Goal: Task Accomplishment & Management: Use online tool/utility

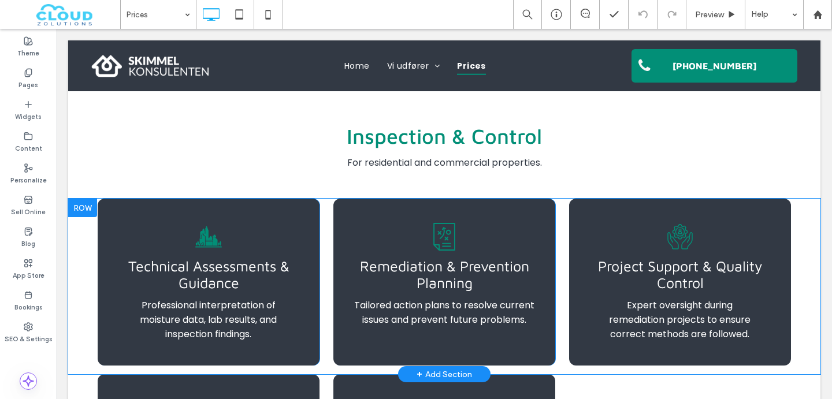
click at [189, 214] on div "Technical Assessments & Guidance Professional interpretation of moisture data, …" at bounding box center [209, 282] width 222 height 167
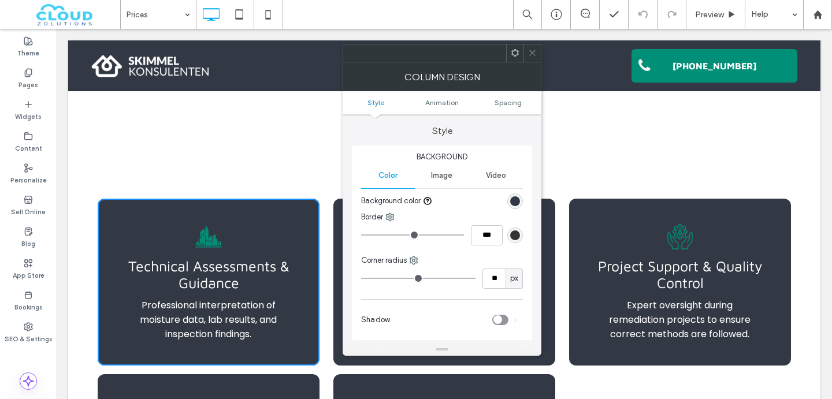
click at [532, 50] on icon at bounding box center [532, 53] width 9 height 9
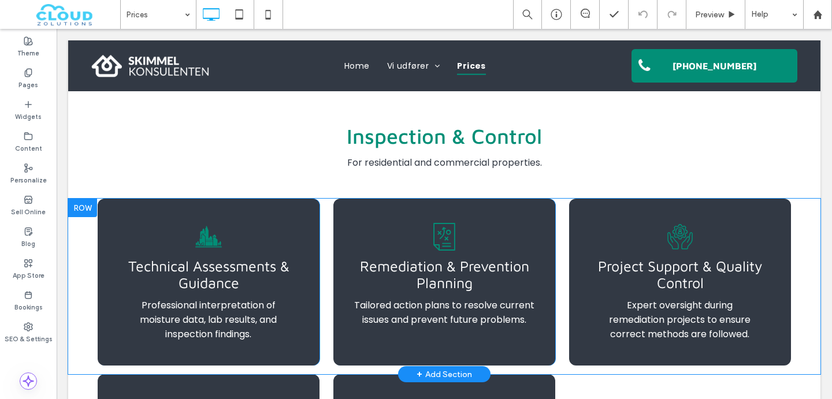
click at [261, 205] on div "Technical Assessments & Guidance Professional interpretation of moisture data, …" at bounding box center [209, 282] width 222 height 167
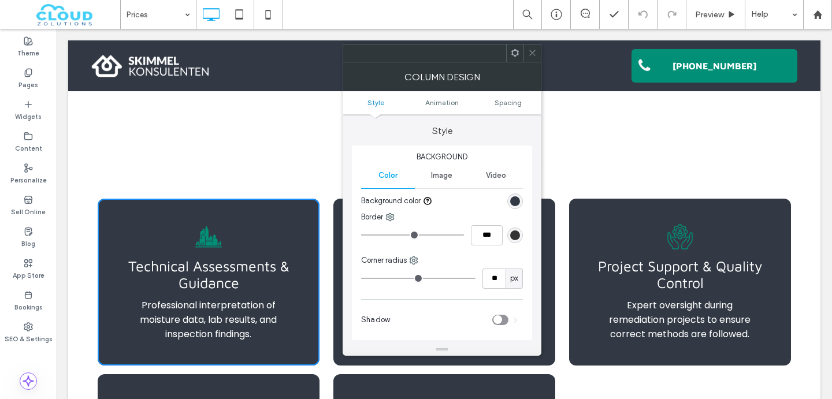
click at [517, 200] on div "rgb(50, 57, 68)" at bounding box center [515, 201] width 10 height 10
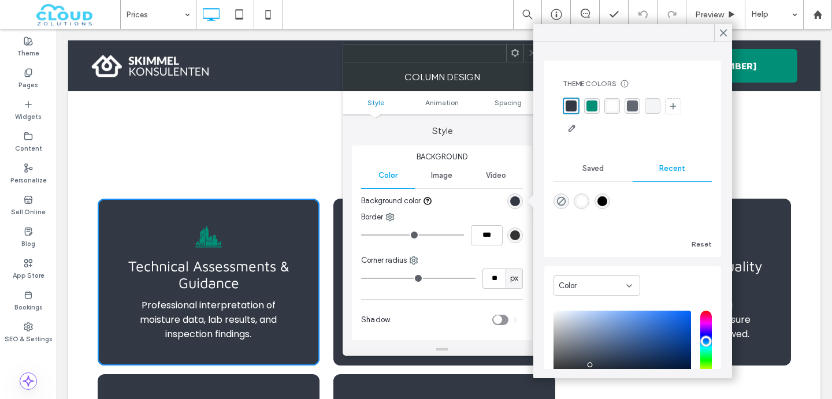
click at [655, 103] on div "rgba(243, 245, 247, 1)" at bounding box center [652, 106] width 11 height 11
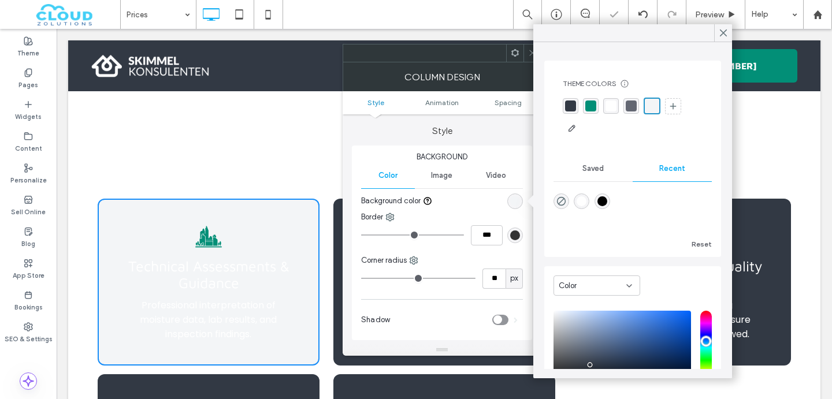
click at [257, 217] on div "Technical Assessments & Guidance Professional interpretation of moisture data, …" at bounding box center [209, 282] width 222 height 167
click at [731, 29] on div at bounding box center [723, 32] width 18 height 17
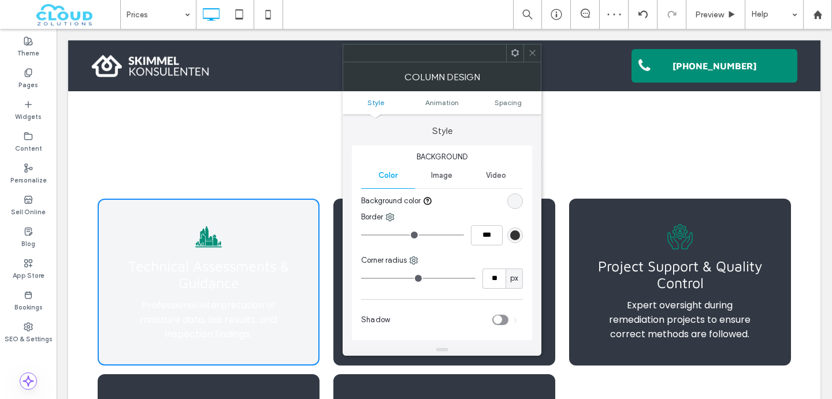
click at [532, 57] on icon at bounding box center [532, 53] width 9 height 9
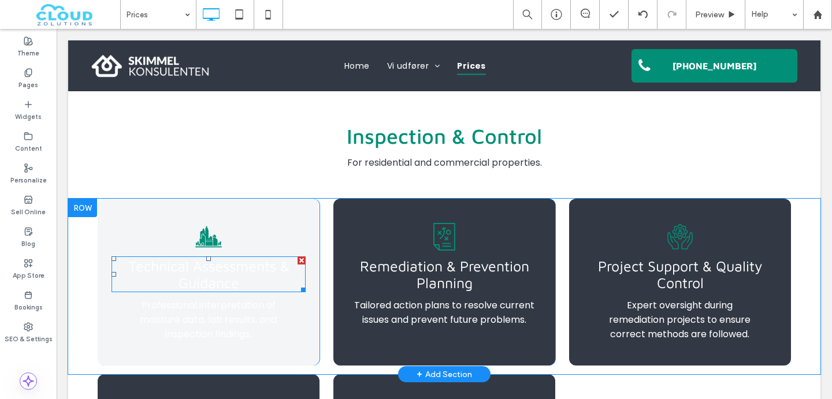
click at [182, 273] on span "Technical Assessments & Guidance" at bounding box center [208, 275] width 161 height 34
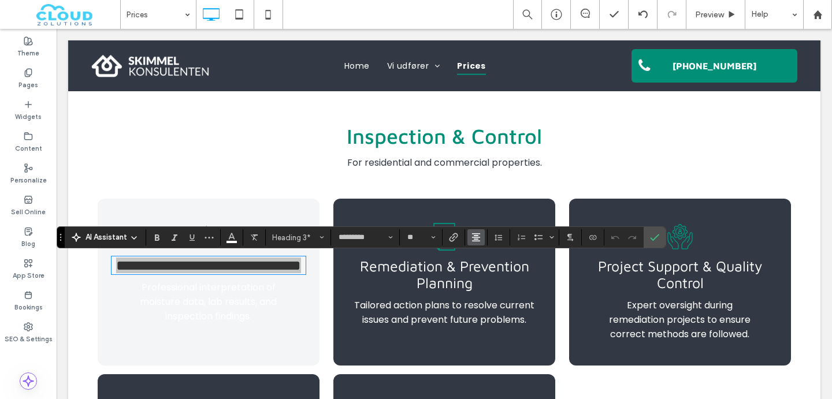
click at [477, 242] on span "Alignment" at bounding box center [475, 237] width 9 height 15
click at [486, 254] on icon "ui.textEditor.alignment.left" at bounding box center [484, 256] width 9 height 9
click at [655, 236] on icon "Confirm" at bounding box center [654, 237] width 9 height 9
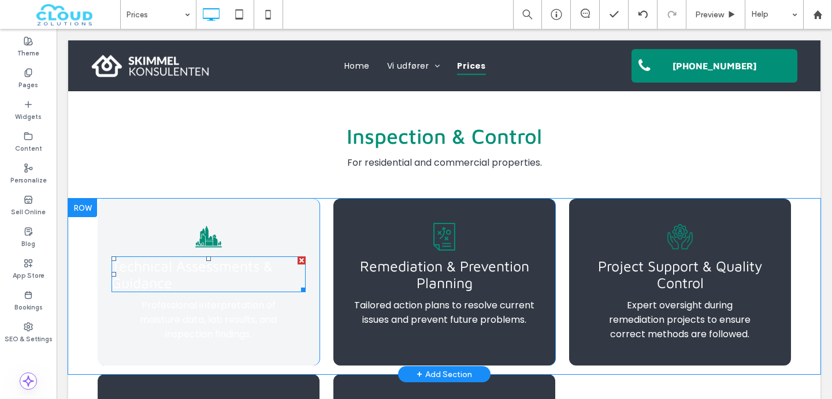
click at [188, 285] on h3 "Technical Assessments & Guidance" at bounding box center [209, 275] width 194 height 34
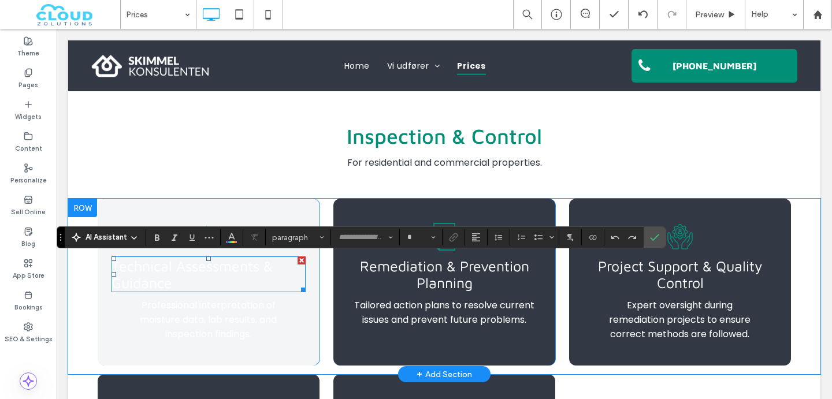
type input "*********"
type input "**"
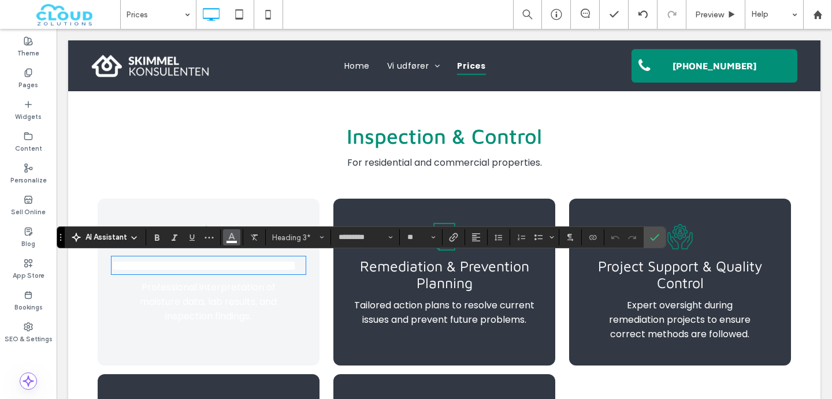
click at [234, 237] on icon "Color" at bounding box center [231, 236] width 9 height 9
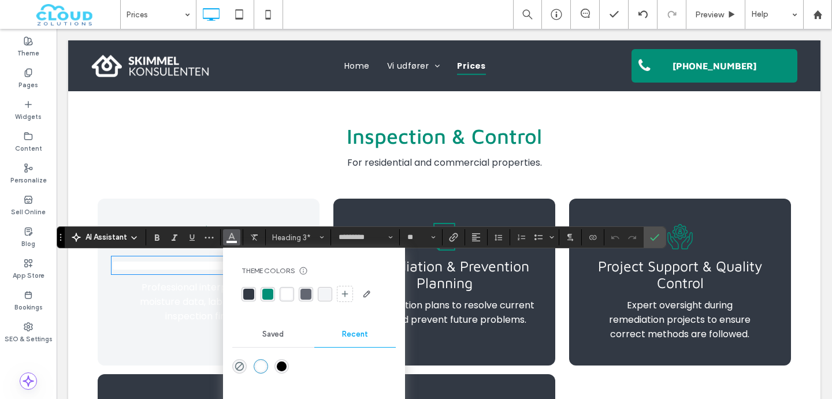
click at [263, 300] on div "rgba(2, 143, 119, 1)" at bounding box center [268, 294] width 14 height 14
click at [168, 304] on span "Professional interpretation of moisture data, lab results, and inspection findi…" at bounding box center [208, 302] width 137 height 42
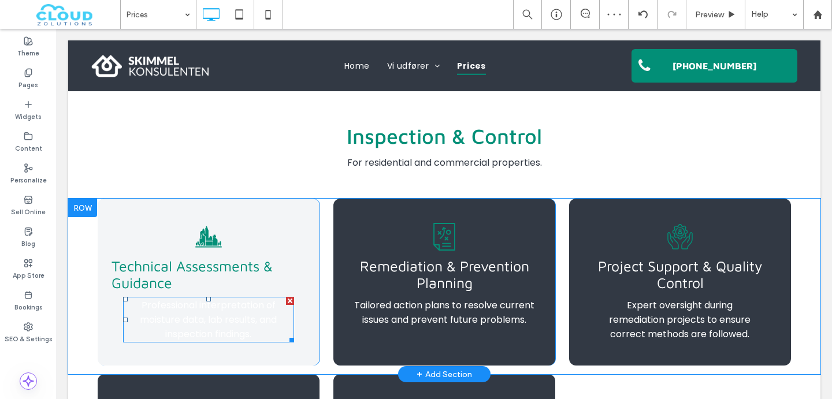
click at [168, 305] on span "Professional interpretation of moisture data, lab results, and inspection findi…" at bounding box center [208, 320] width 137 height 42
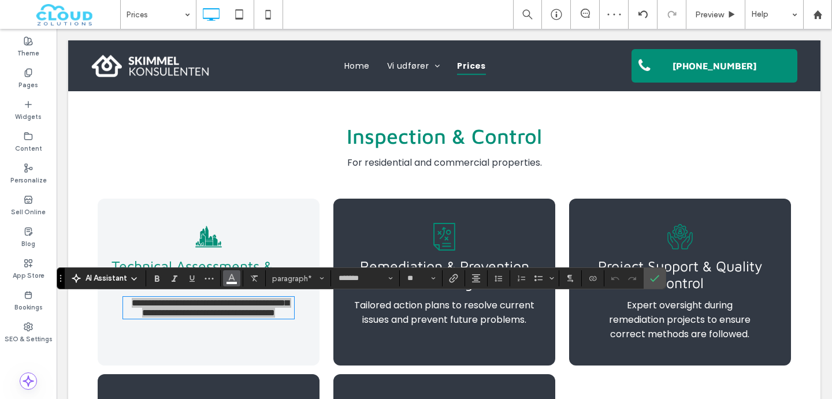
click at [233, 281] on icon "Color" at bounding box center [231, 277] width 9 height 9
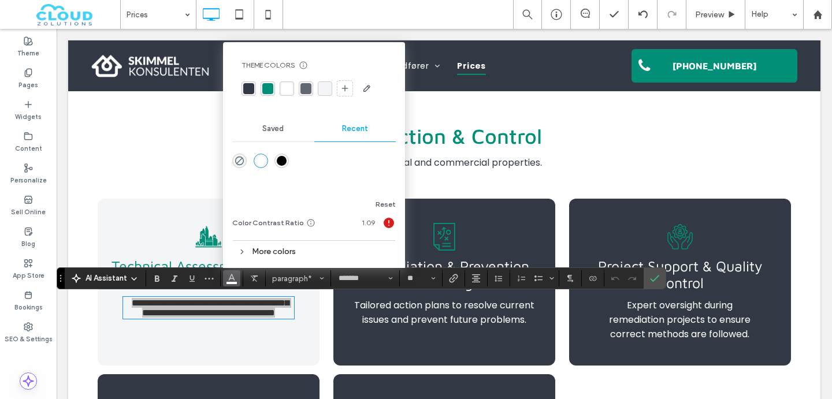
click at [249, 87] on div "rgba(50, 57, 68, 1)" at bounding box center [248, 88] width 11 height 11
click at [477, 280] on use "Alignment" at bounding box center [476, 278] width 8 height 8
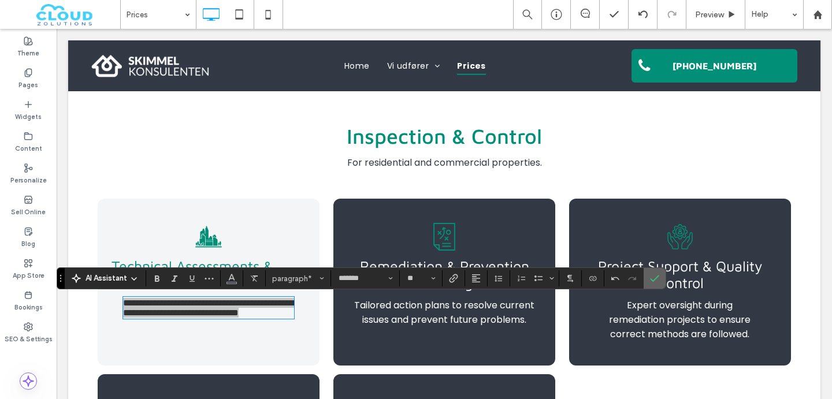
click at [655, 282] on icon "Confirm" at bounding box center [654, 278] width 9 height 9
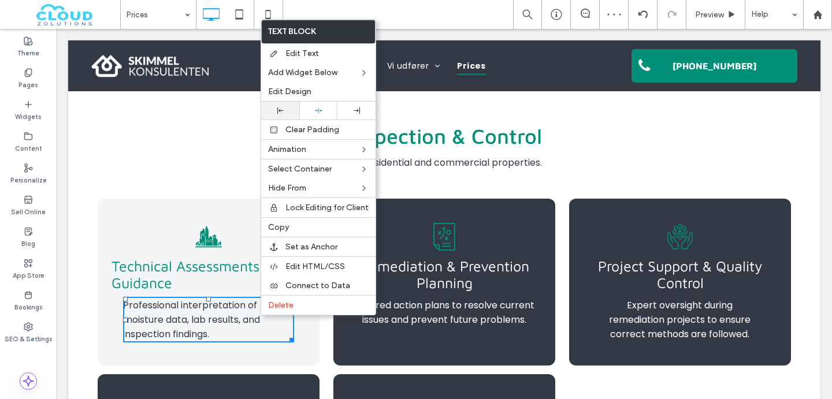
click at [278, 111] on icon at bounding box center [280, 110] width 6 height 6
click at [188, 203] on div "Technical Assessments & Guidance Professional interpretation of moisture data, …" at bounding box center [209, 282] width 222 height 167
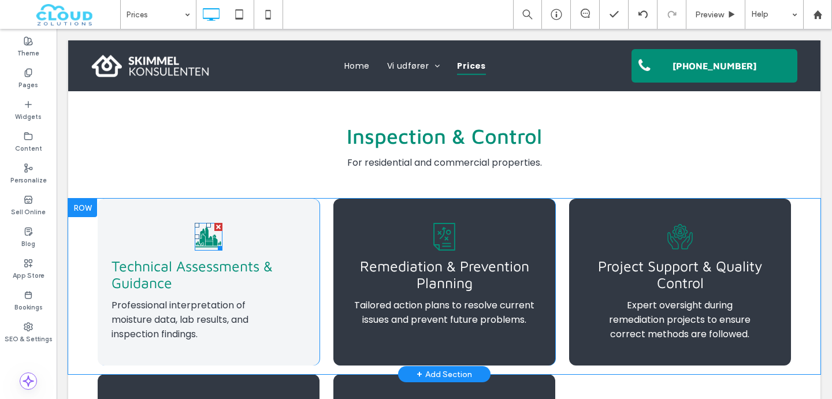
click at [215, 226] on div at bounding box center [218, 227] width 8 height 8
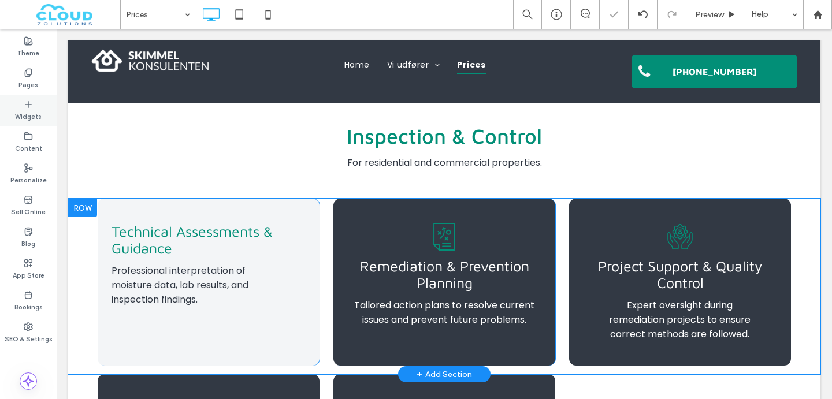
click at [35, 120] on label "Widgets" at bounding box center [28, 115] width 27 height 13
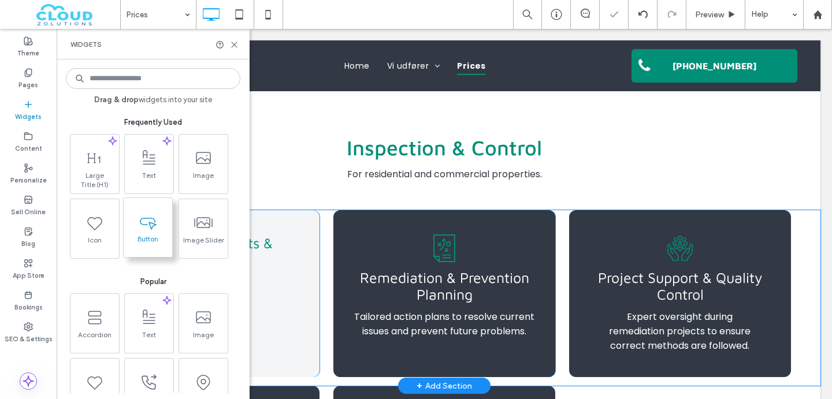
scroll to position [485, 0]
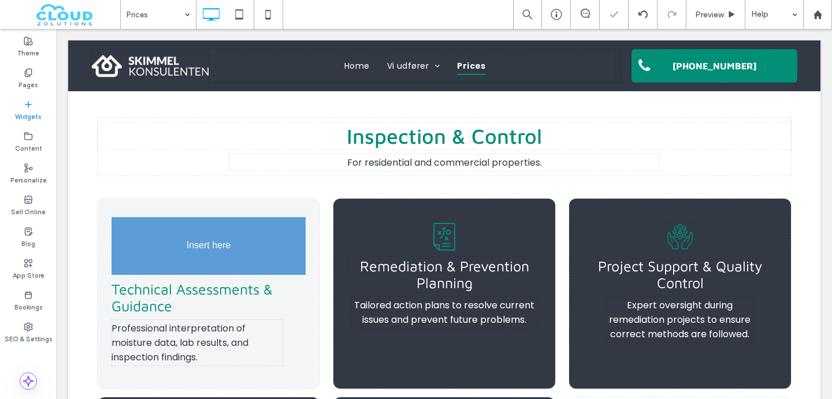
drag, startPoint x: 210, startPoint y: 169, endPoint x: 220, endPoint y: 185, distance: 19.2
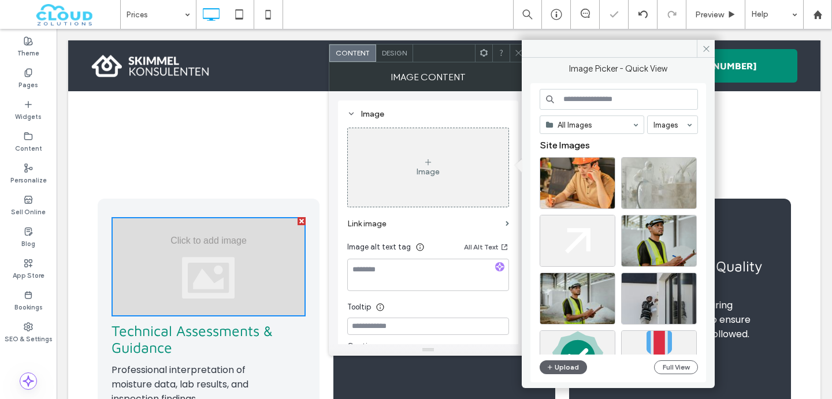
click at [391, 50] on span "Design" at bounding box center [394, 53] width 25 height 9
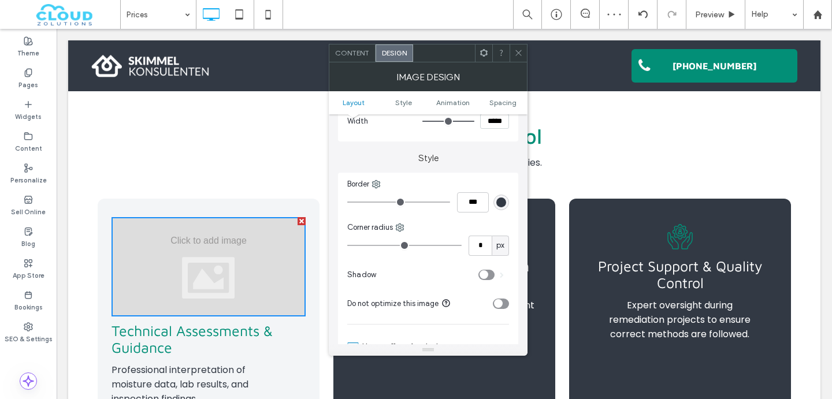
scroll to position [249, 0]
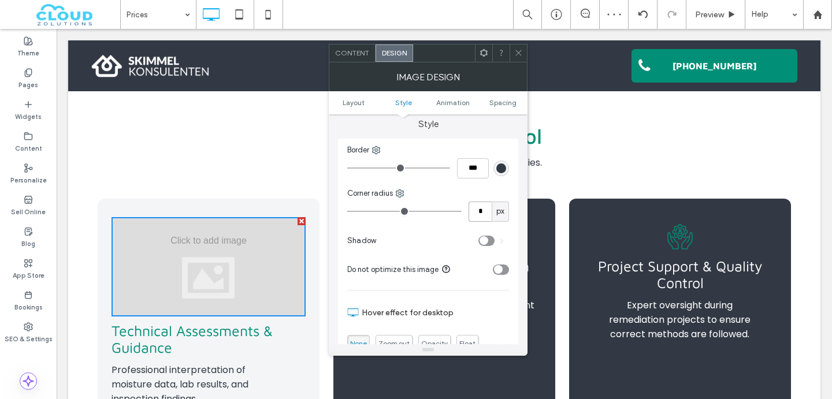
click at [470, 213] on input "*" at bounding box center [480, 212] width 23 height 20
type input "*"
type input "**"
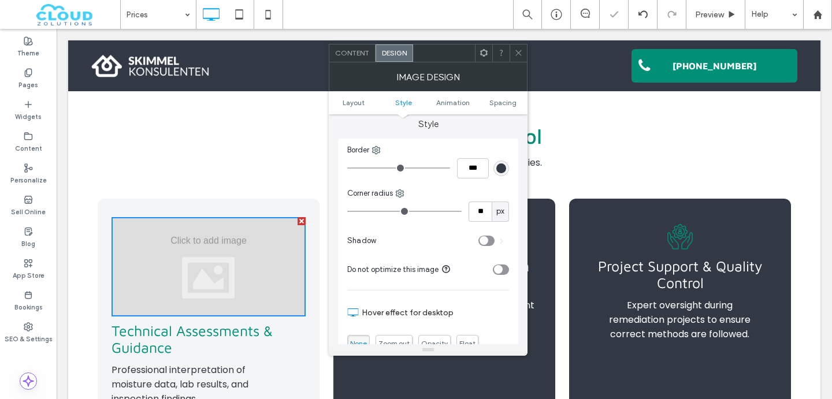
click at [522, 53] on icon at bounding box center [518, 53] width 9 height 9
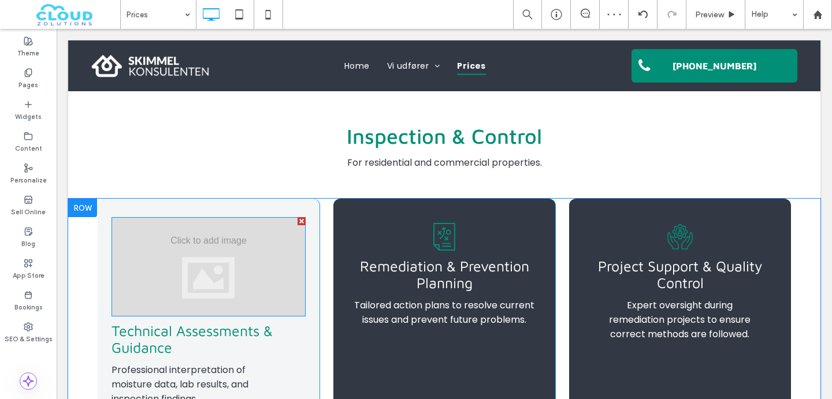
click at [148, 246] on div at bounding box center [209, 266] width 194 height 99
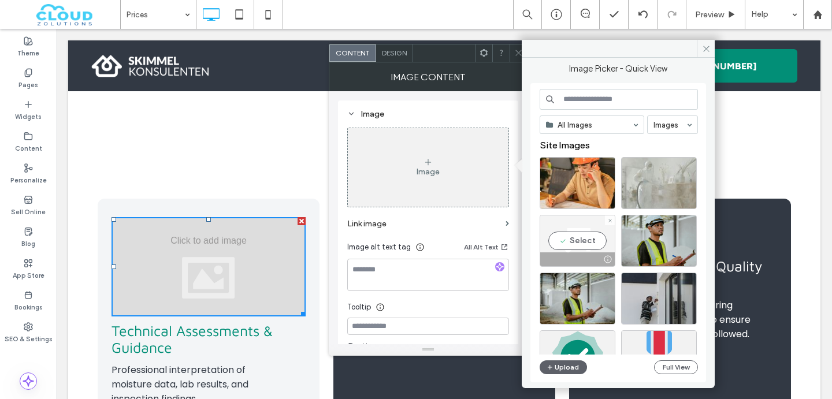
scroll to position [89, 0]
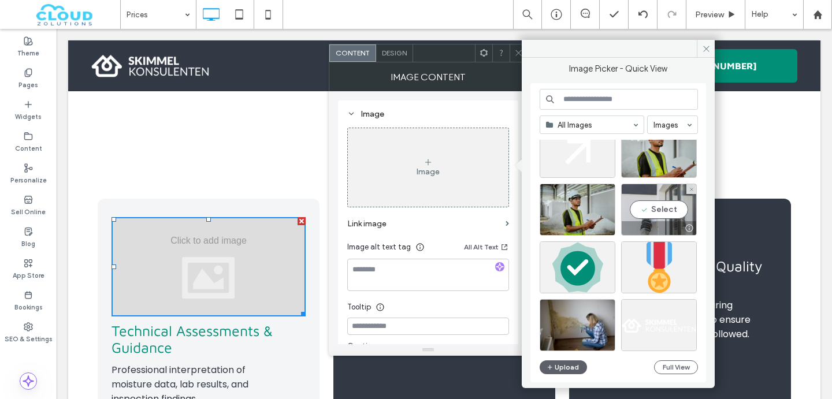
click at [636, 215] on div "Select" at bounding box center [659, 210] width 76 height 52
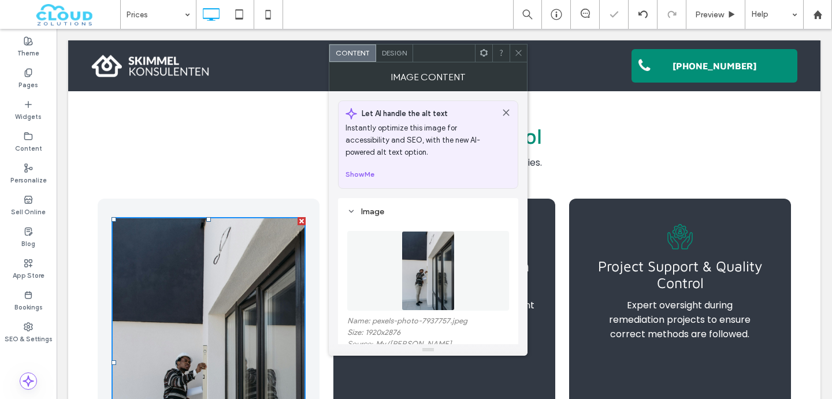
click at [410, 236] on img at bounding box center [429, 271] width 54 height 80
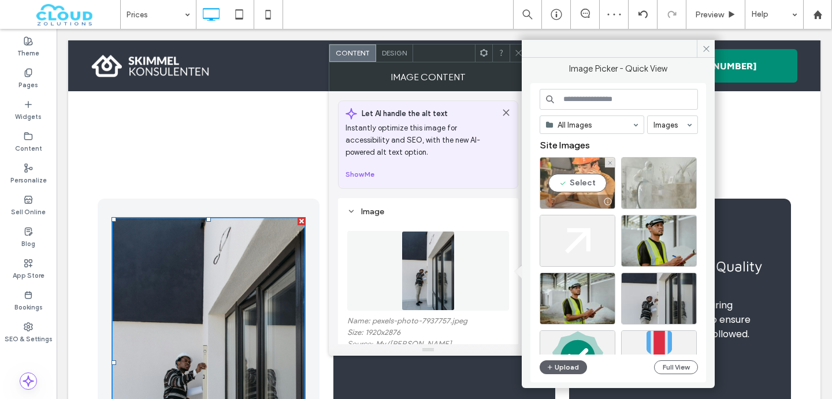
click at [578, 179] on div "Select" at bounding box center [578, 183] width 76 height 52
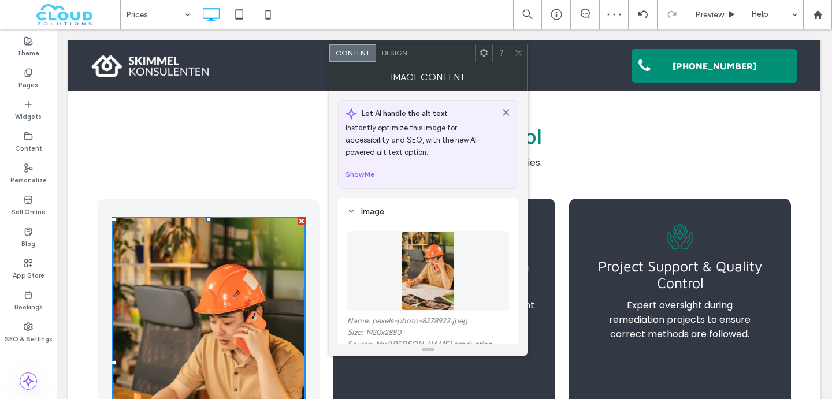
click at [429, 253] on img at bounding box center [429, 271] width 54 height 80
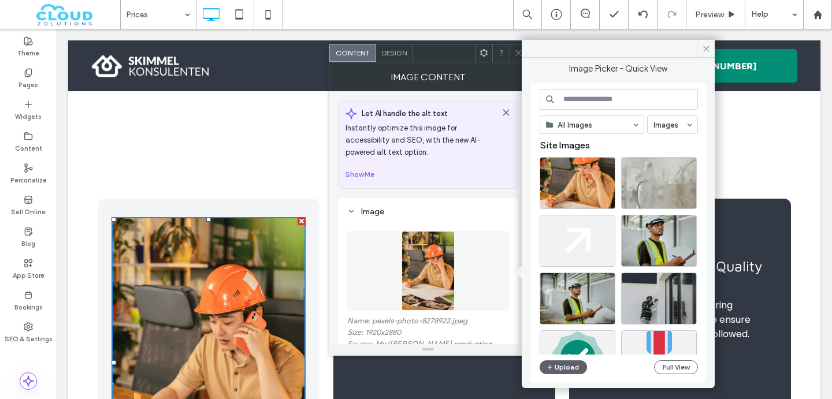
click at [657, 212] on div at bounding box center [623, 186] width 167 height 58
click at [657, 196] on div at bounding box center [659, 202] width 75 height 14
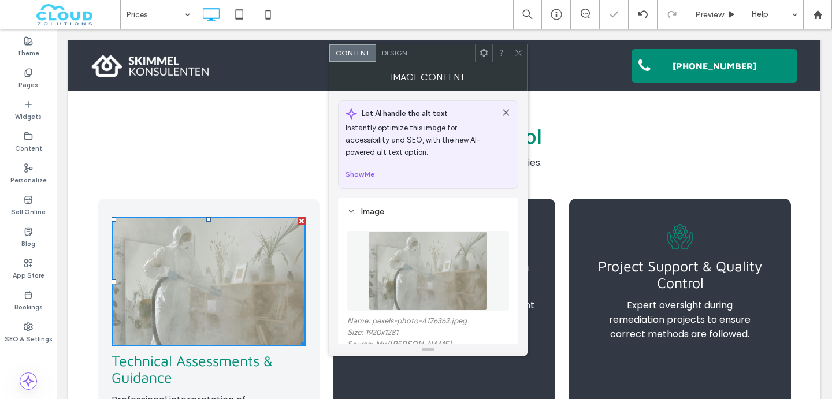
click at [523, 54] on div at bounding box center [518, 52] width 17 height 17
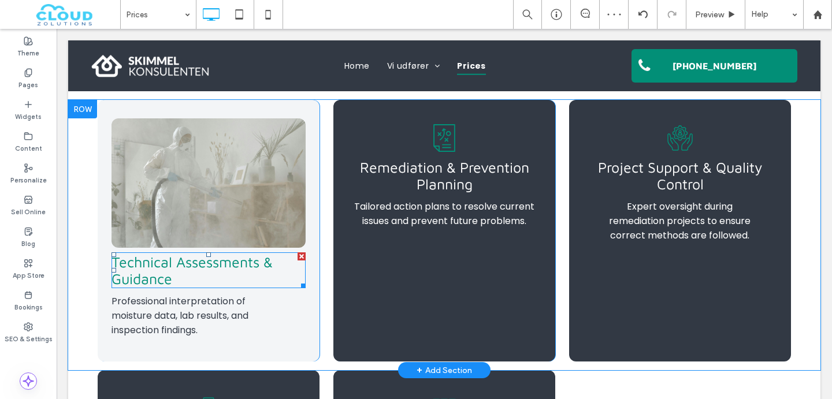
scroll to position [611, 0]
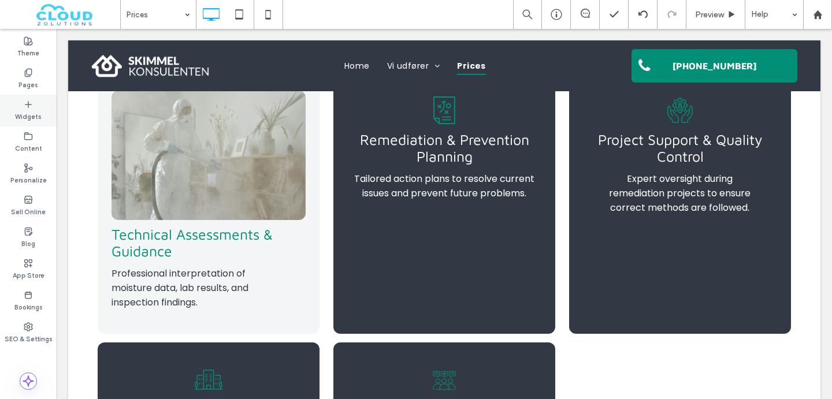
click at [27, 108] on icon at bounding box center [28, 104] width 9 height 9
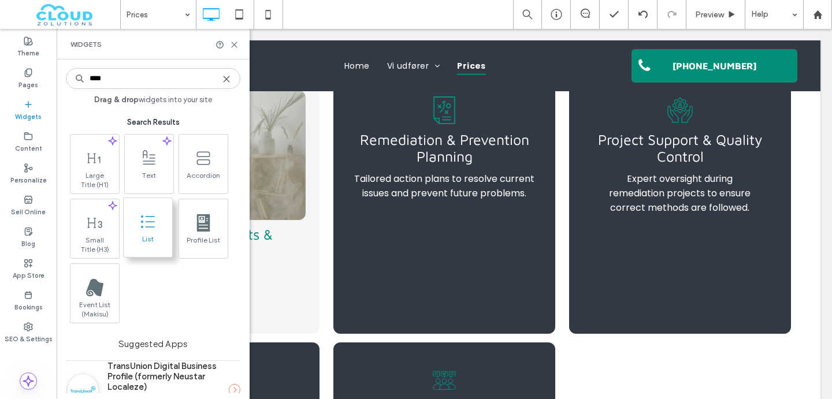
type input "****"
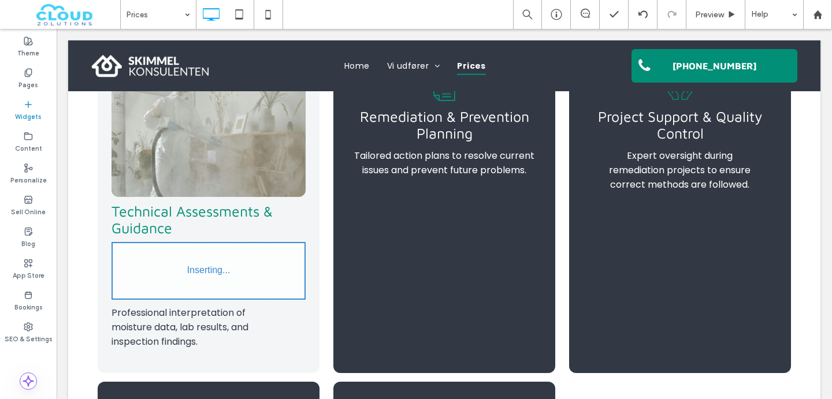
scroll to position [643, 0]
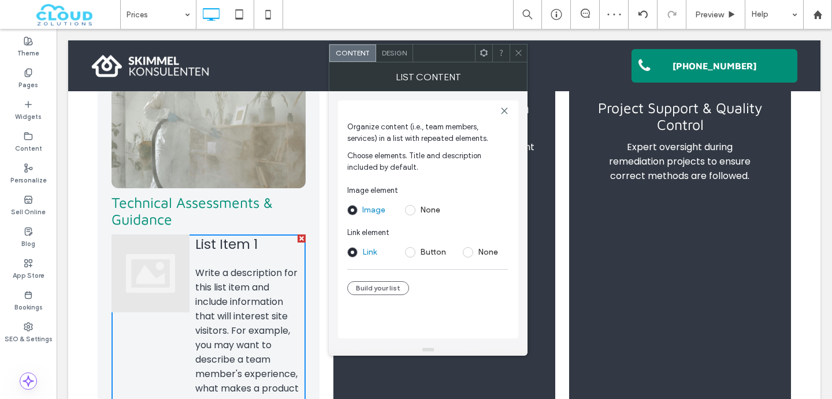
click at [517, 48] on span at bounding box center [518, 52] width 9 height 17
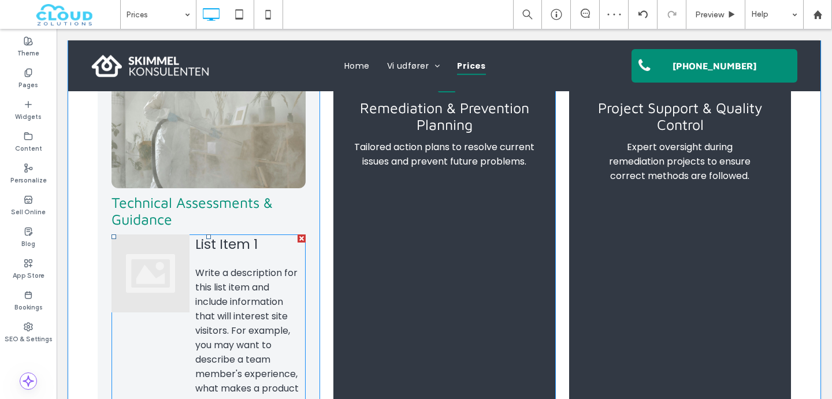
click at [299, 237] on div at bounding box center [302, 239] width 8 height 8
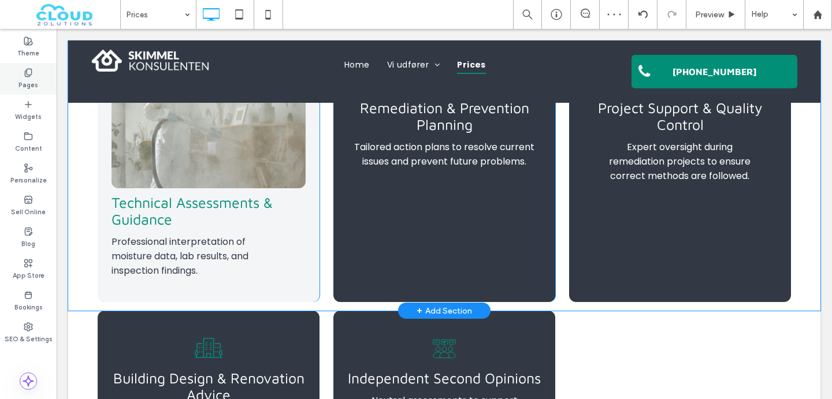
click at [32, 77] on label "Pages" at bounding box center [28, 83] width 20 height 13
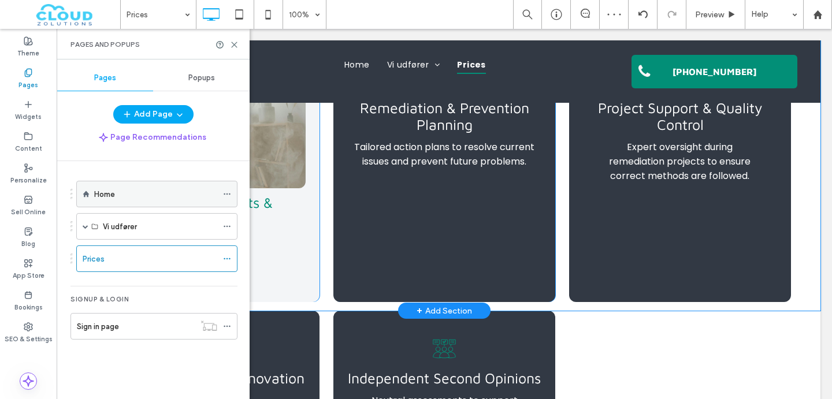
click at [117, 195] on div "Home" at bounding box center [155, 194] width 123 height 12
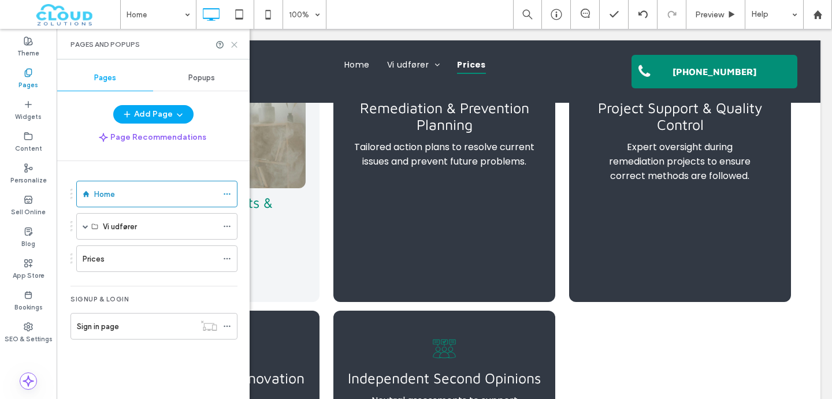
click at [234, 40] on icon at bounding box center [234, 44] width 9 height 9
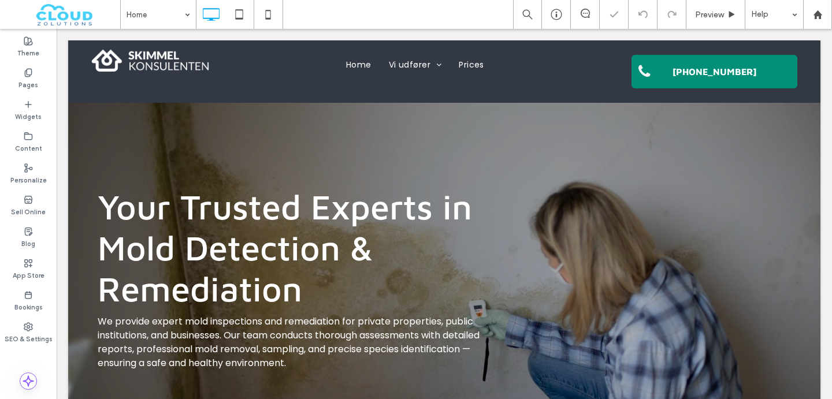
click at [233, 44] on div "Click To Paste Home Vi udfører Inspection & Control Sanitation Consulting & Adv…" at bounding box center [444, 71] width 752 height 62
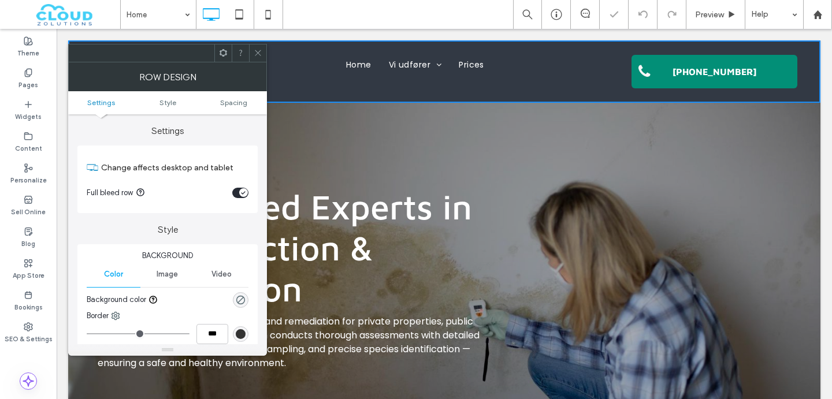
click at [257, 53] on use at bounding box center [258, 53] width 6 height 6
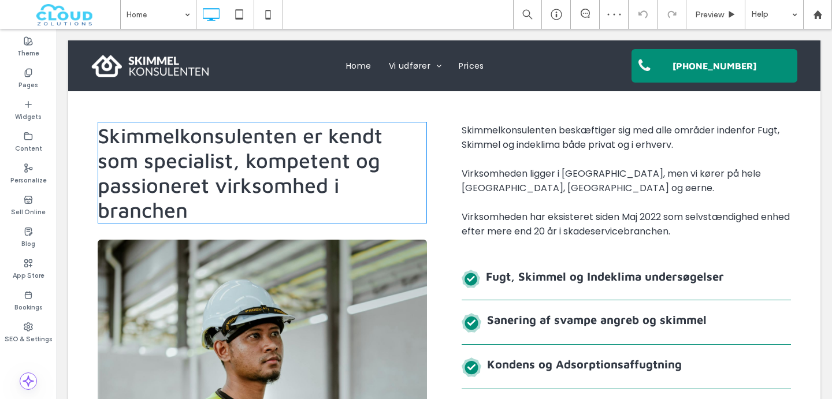
scroll to position [656, 0]
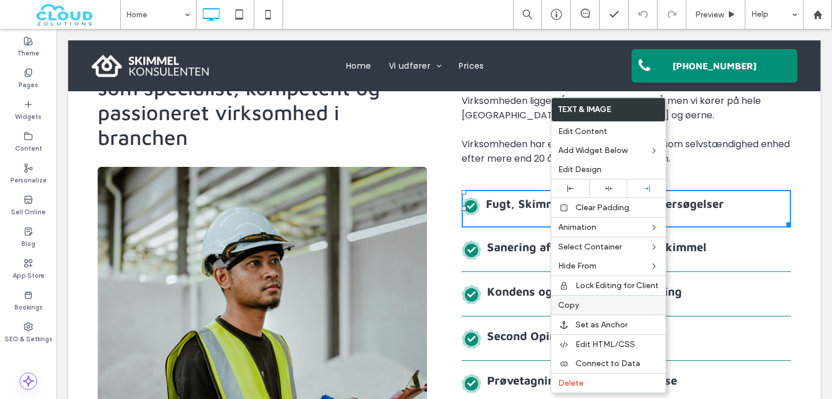
click at [571, 301] on span "Copy" at bounding box center [568, 305] width 21 height 10
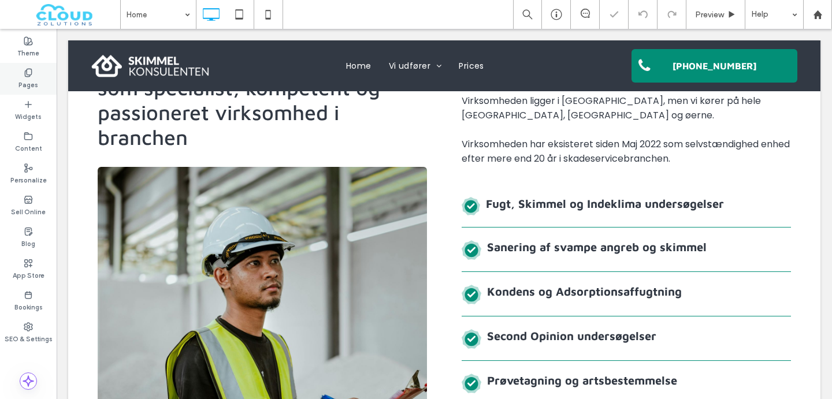
click at [18, 71] on div "Pages" at bounding box center [28, 79] width 57 height 32
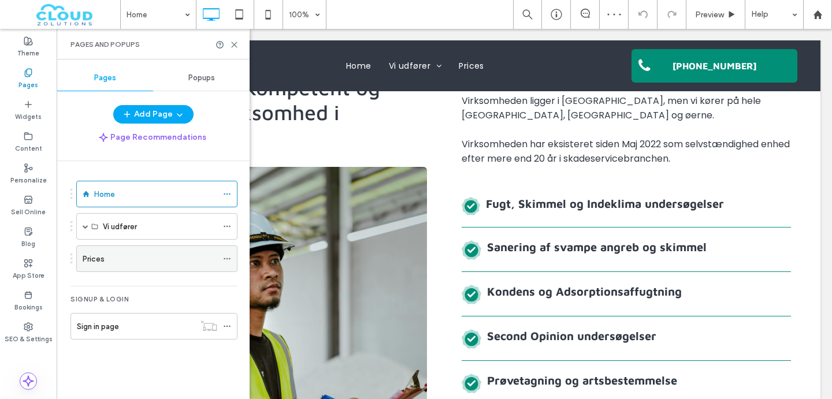
click at [110, 267] on div "Prices" at bounding box center [150, 258] width 135 height 25
click at [233, 44] on use at bounding box center [234, 44] width 5 height 5
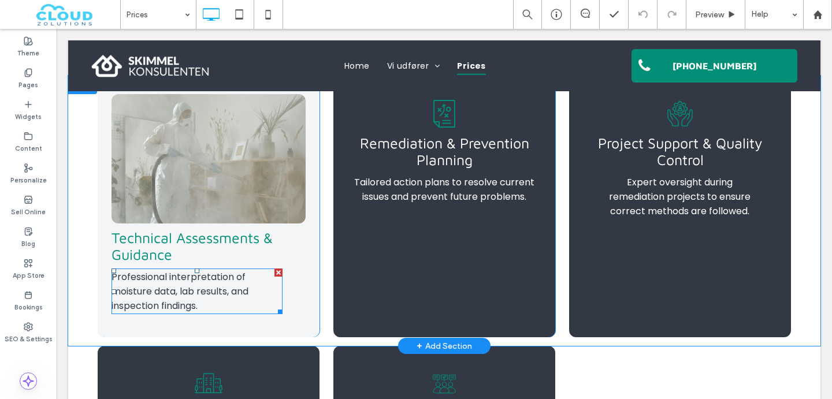
scroll to position [602, 0]
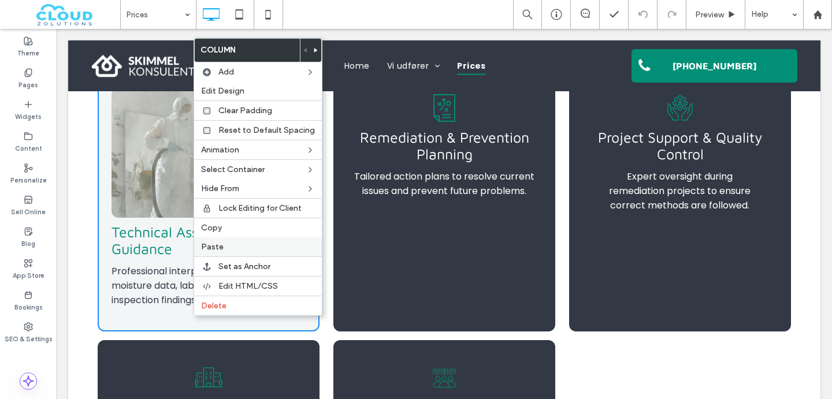
click at [209, 246] on span "Paste" at bounding box center [212, 247] width 23 height 10
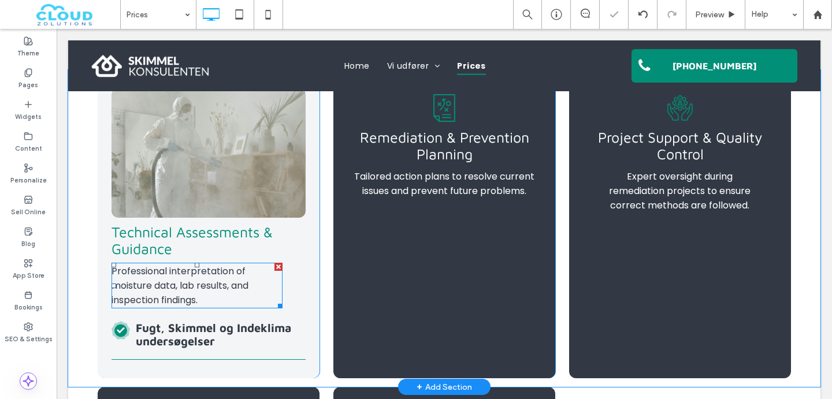
click at [277, 270] on div at bounding box center [278, 267] width 8 height 8
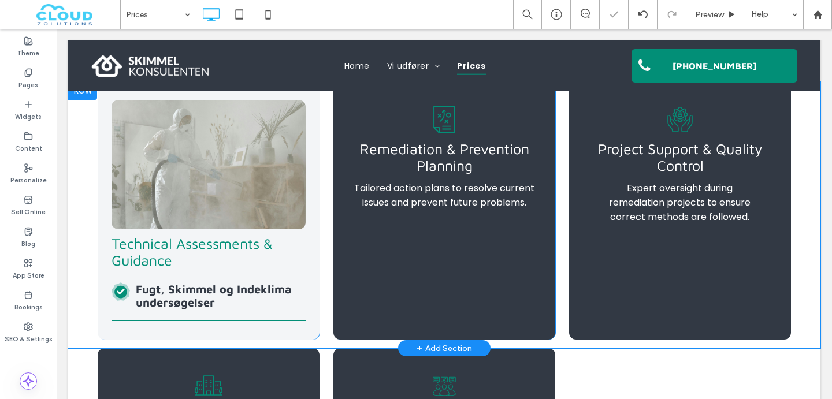
scroll to position [614, 0]
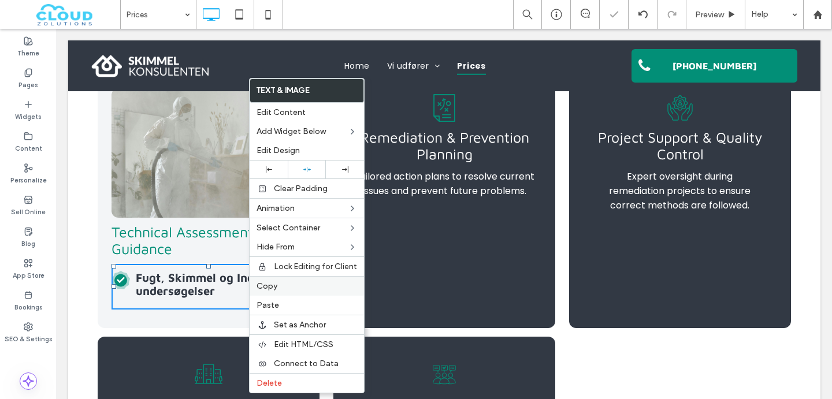
click at [258, 281] on div "Copy" at bounding box center [307, 286] width 114 height 20
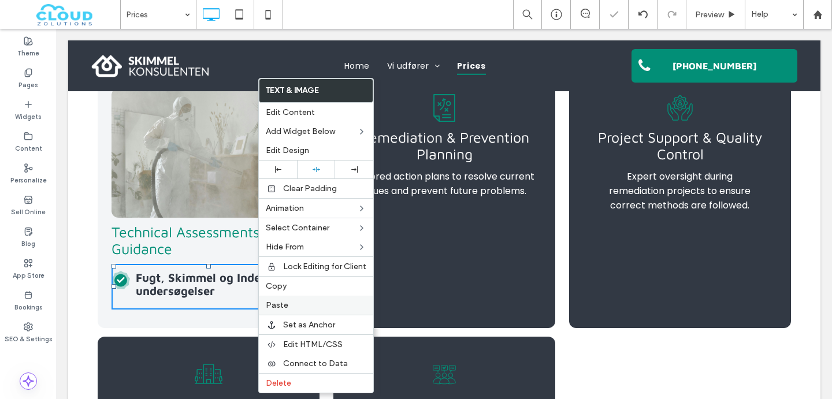
click at [268, 313] on div "Paste" at bounding box center [316, 305] width 114 height 19
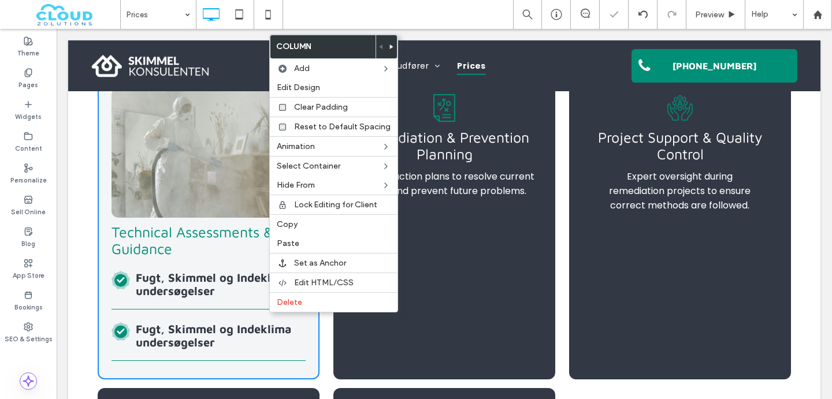
click at [239, 280] on p "Fugt, Skimmel og Indeklima undersøgelser" at bounding box center [209, 284] width 194 height 27
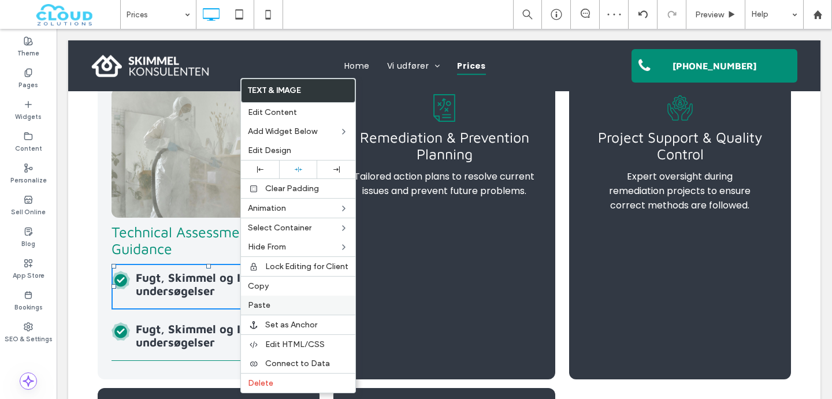
click at [261, 306] on span "Paste" at bounding box center [259, 305] width 23 height 10
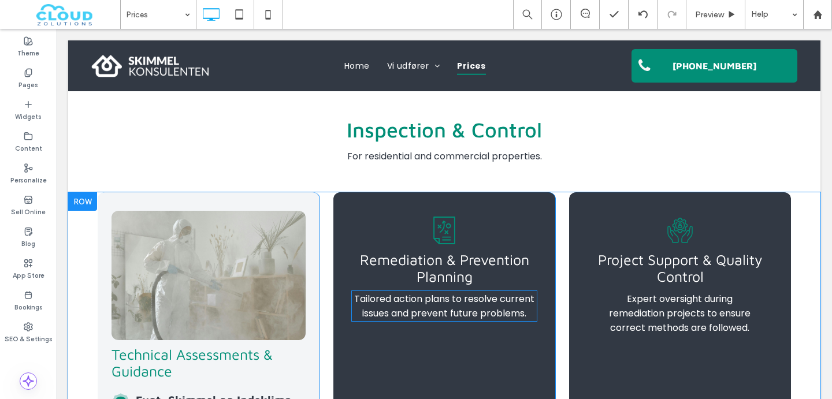
scroll to position [614, 0]
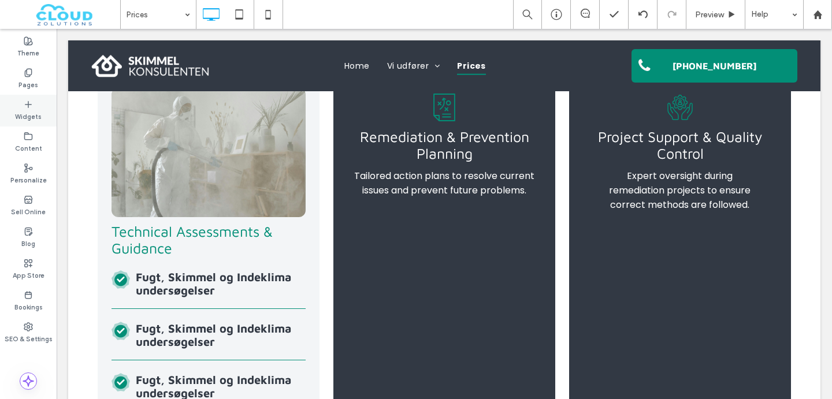
click at [15, 101] on div "Widgets" at bounding box center [28, 111] width 57 height 32
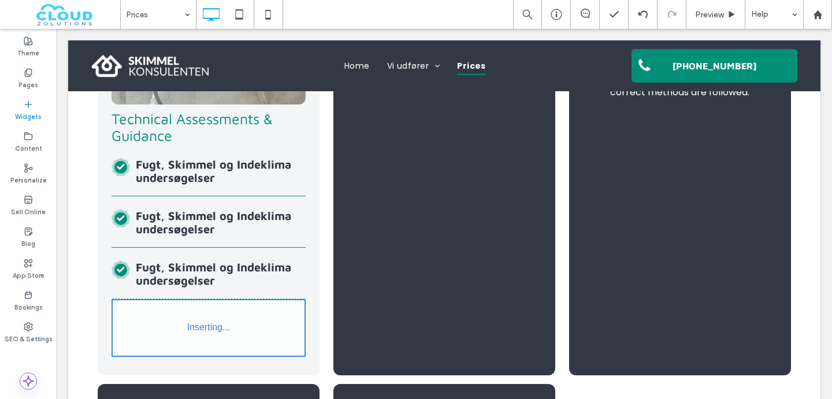
scroll to position [730, 0]
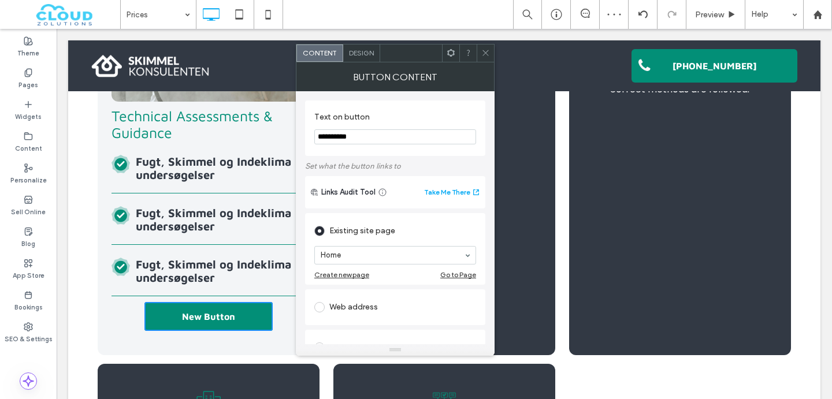
click at [356, 61] on div "Design" at bounding box center [361, 52] width 37 height 17
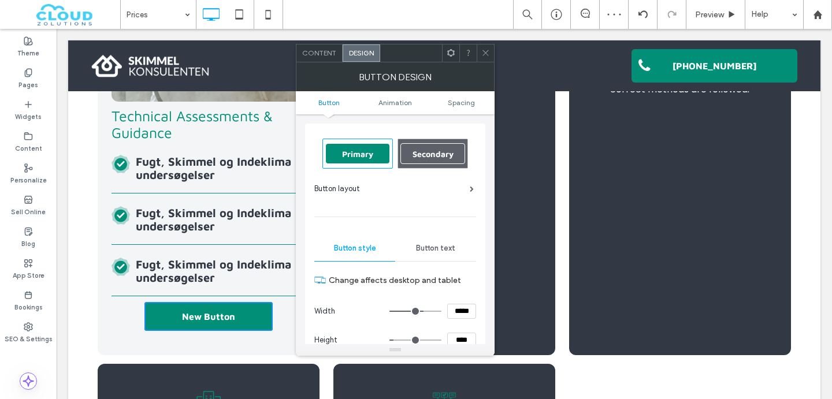
scroll to position [62, 0]
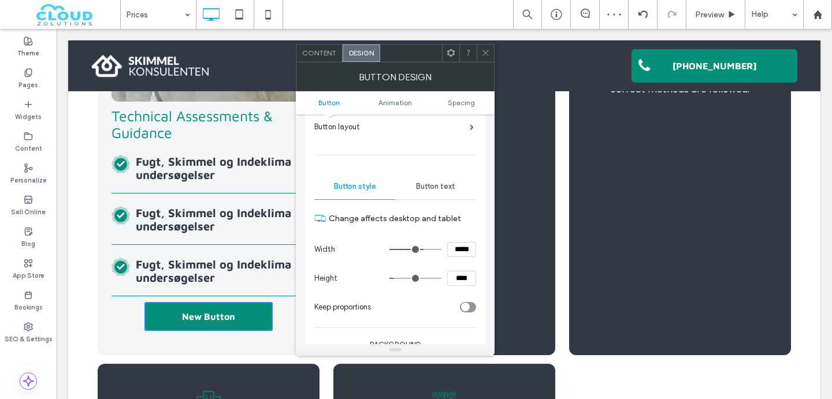
click at [457, 108] on ul "Button Animation Spacing" at bounding box center [395, 102] width 199 height 23
click at [460, 102] on span "Spacing" at bounding box center [461, 102] width 27 height 9
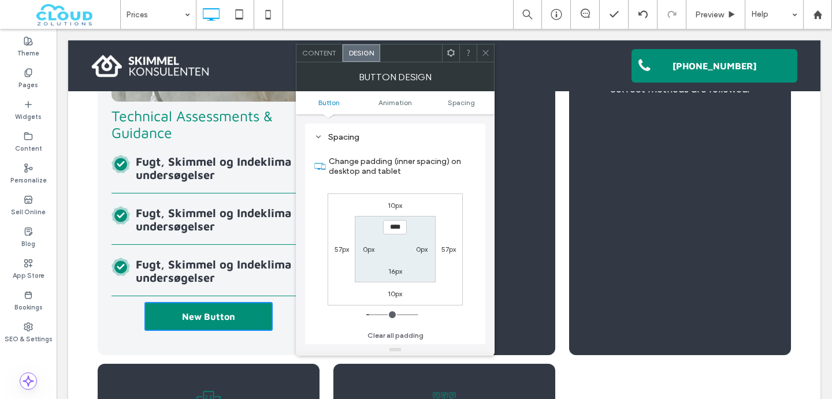
scroll to position [534, 0]
click at [391, 200] on div "10px" at bounding box center [395, 205] width 14 height 12
click at [391, 202] on label "10px" at bounding box center [395, 205] width 14 height 9
type input "**"
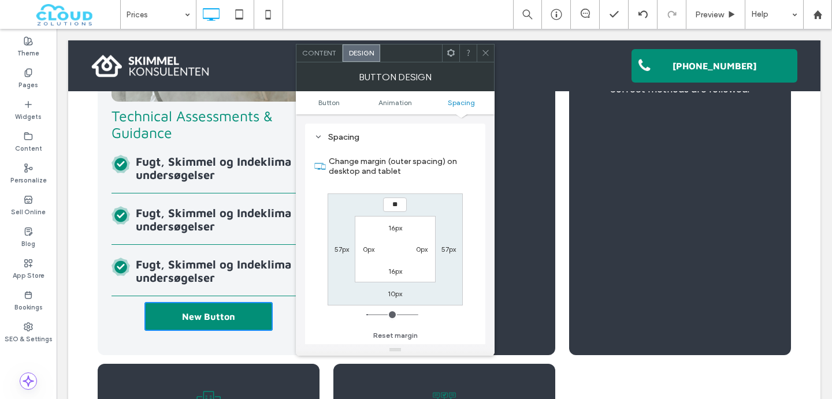
type input "**"
type input "****"
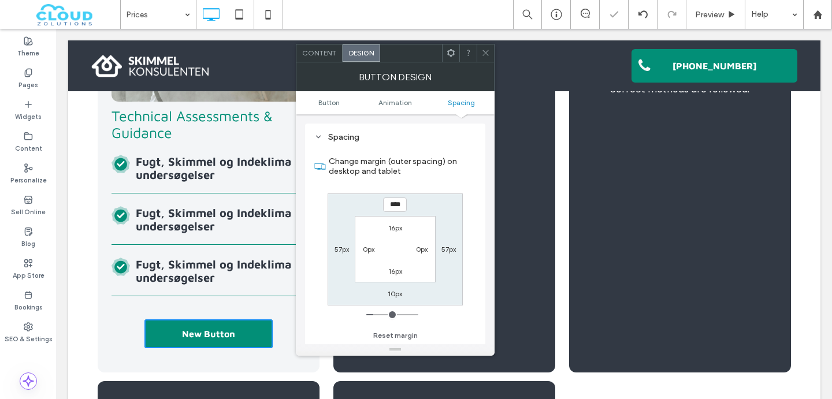
click at [481, 59] on span at bounding box center [485, 52] width 9 height 17
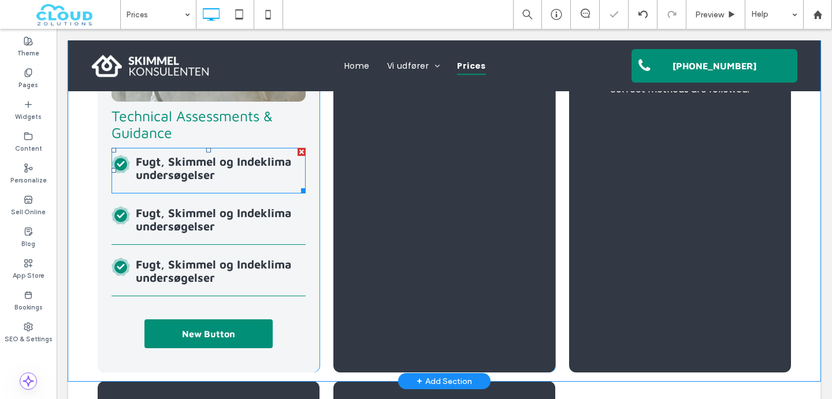
click at [271, 159] on span at bounding box center [209, 170] width 194 height 45
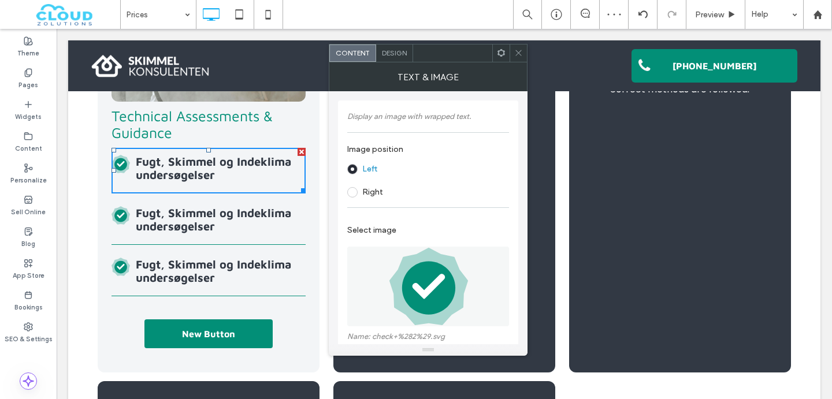
click at [390, 47] on div "Design" at bounding box center [394, 52] width 37 height 17
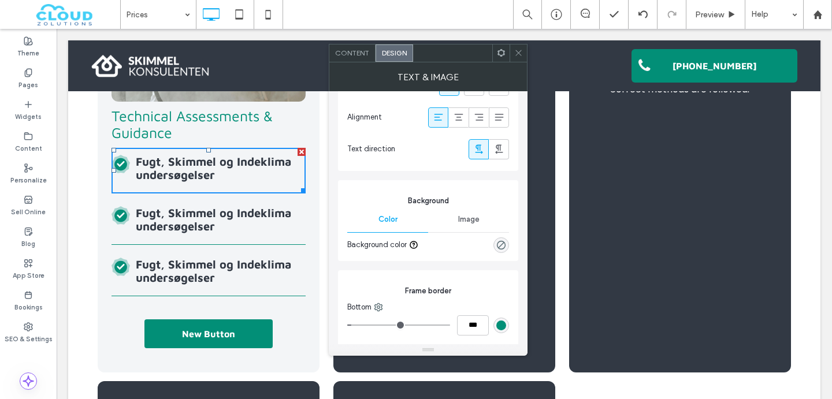
scroll to position [568, 0]
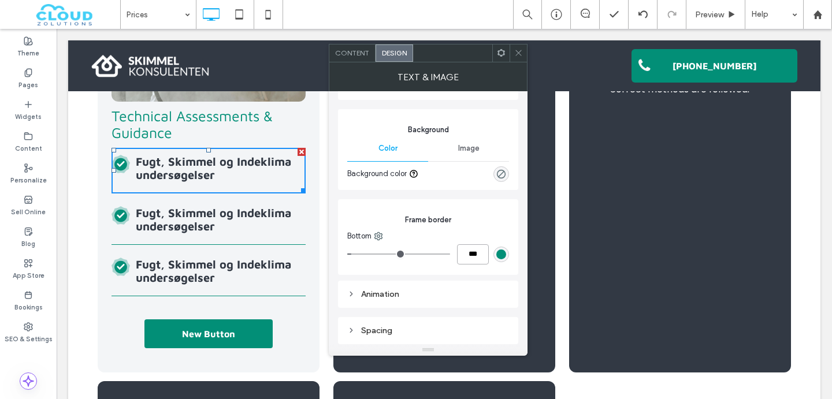
click at [471, 259] on input "***" at bounding box center [473, 254] width 32 height 20
type input "*"
type input "***"
click at [522, 53] on icon at bounding box center [518, 53] width 9 height 9
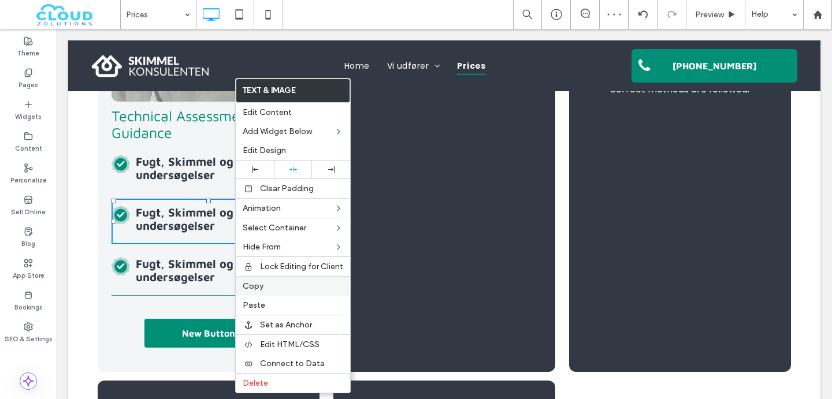
click at [252, 285] on span "Copy" at bounding box center [253, 286] width 21 height 10
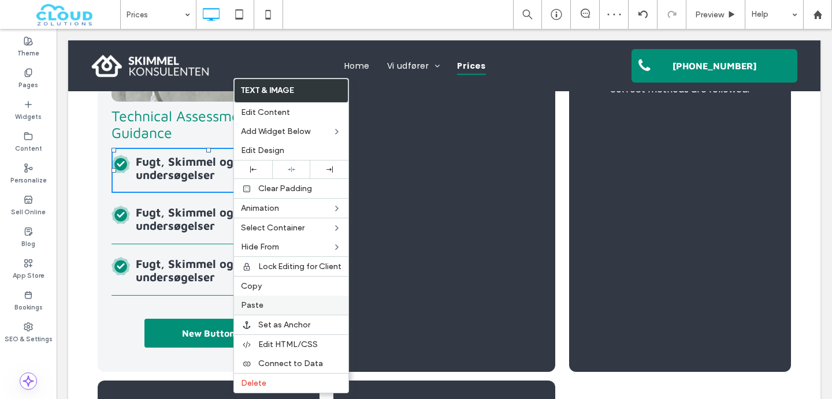
click at [238, 299] on div "Paste" at bounding box center [291, 305] width 114 height 19
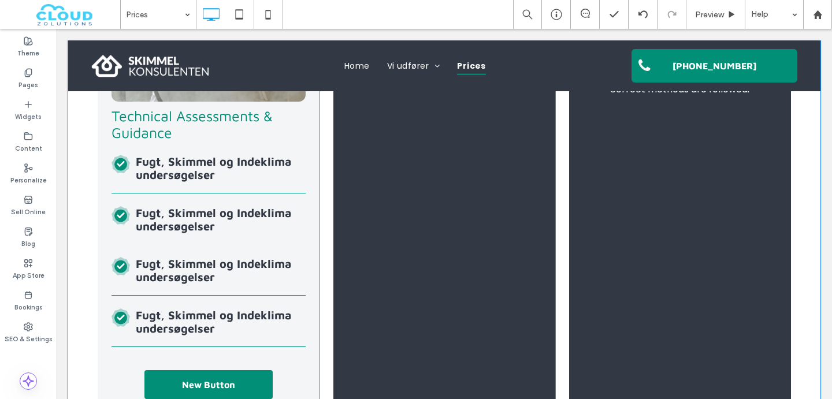
click at [300, 148] on div "Technical Assessments & Guidance Click To Paste Fugt, Skimmel og Indeklima unde…" at bounding box center [209, 189] width 222 height 470
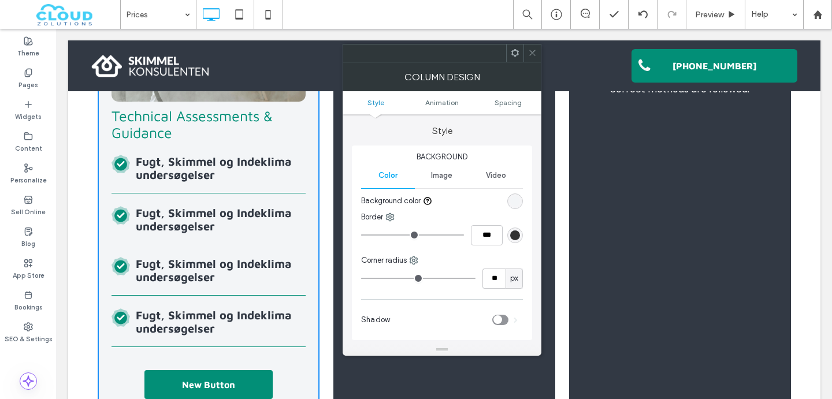
click at [531, 49] on icon at bounding box center [532, 53] width 9 height 9
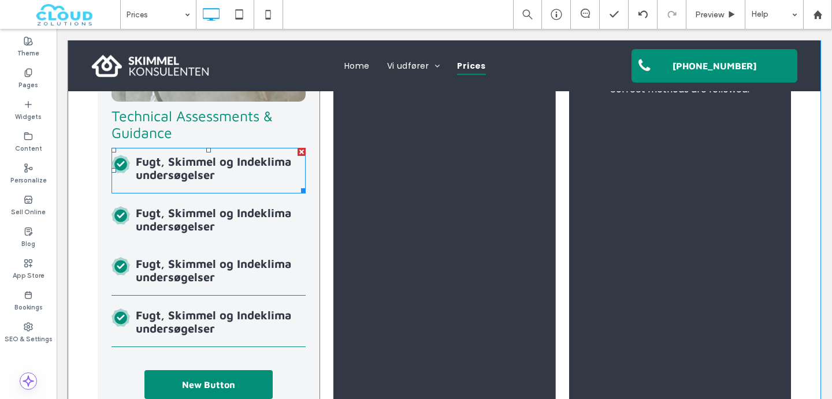
click at [302, 151] on div at bounding box center [302, 152] width 8 height 8
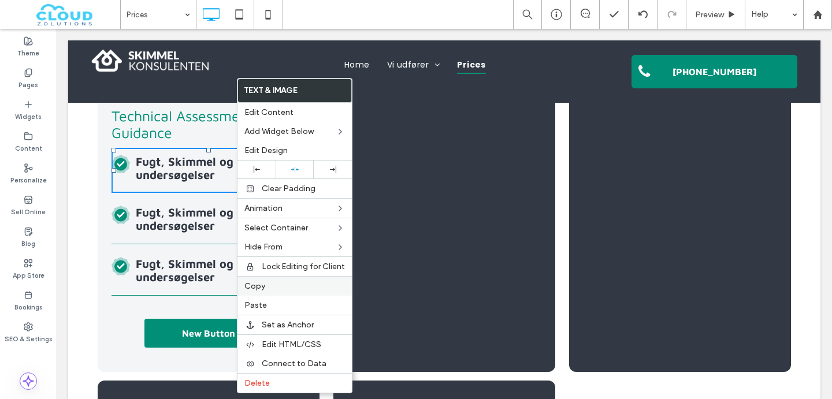
click at [251, 283] on span "Copy" at bounding box center [254, 286] width 21 height 10
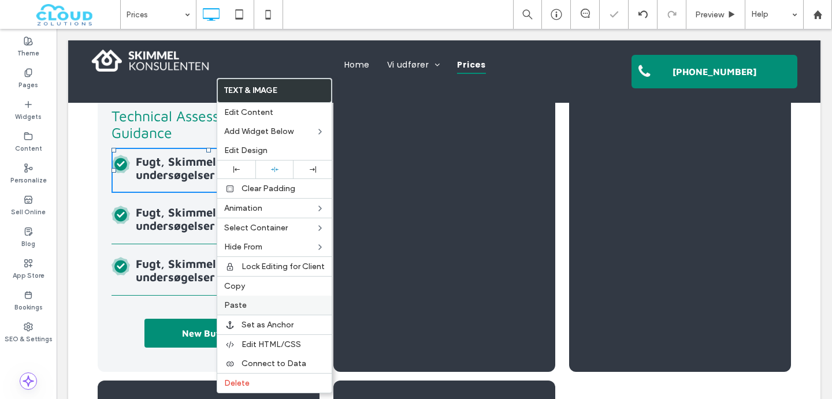
click at [227, 307] on span "Paste" at bounding box center [235, 305] width 23 height 10
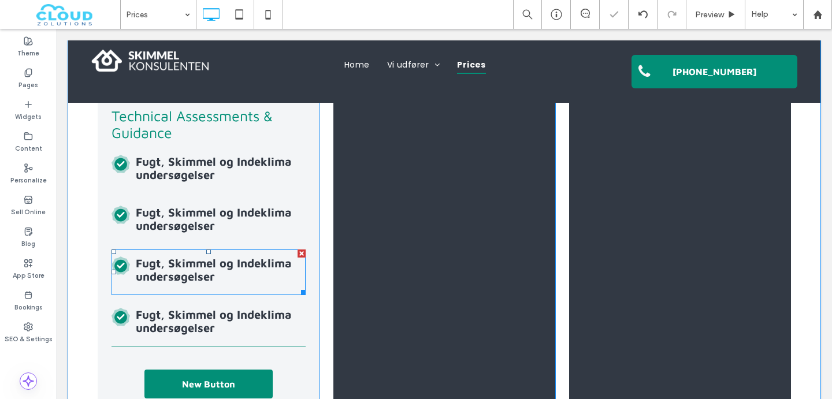
click at [298, 254] on div at bounding box center [302, 254] width 8 height 8
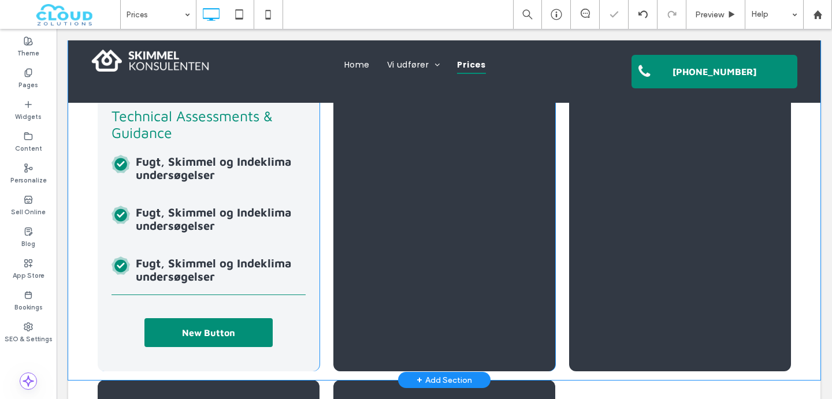
click at [57, 29] on div at bounding box center [57, 29] width 0 height 0
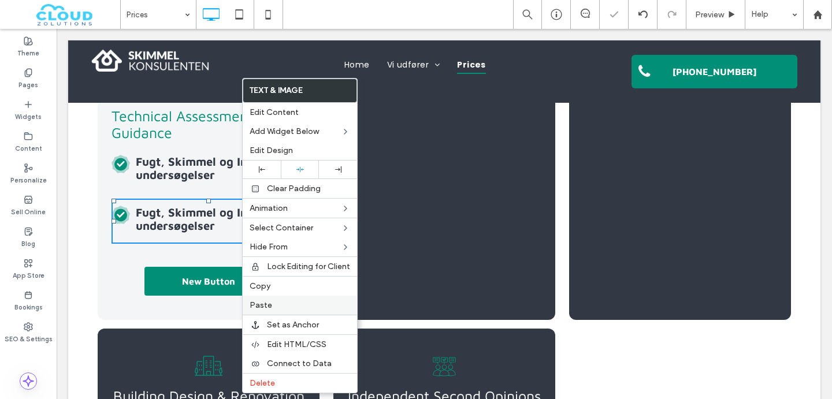
click at [256, 307] on span "Paste" at bounding box center [261, 305] width 23 height 10
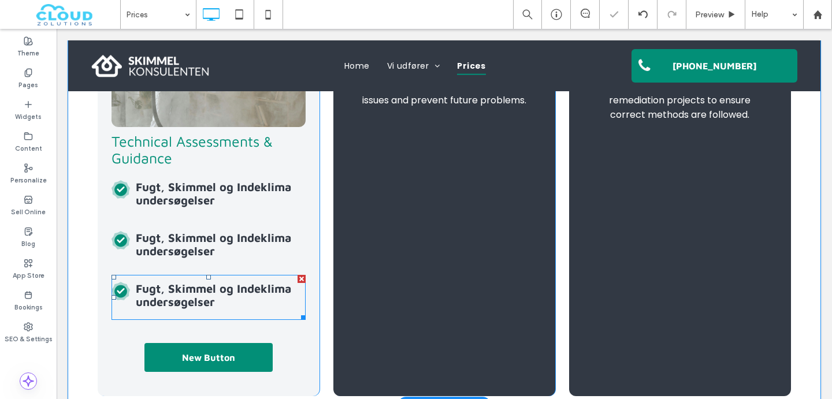
scroll to position [693, 0]
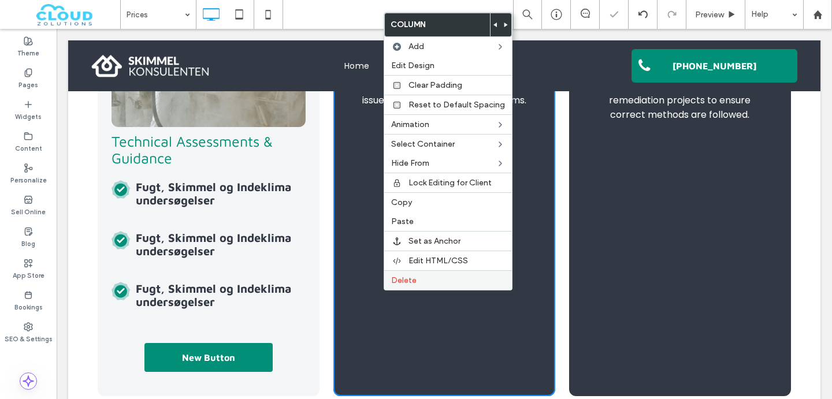
click at [402, 283] on span "Delete" at bounding box center [403, 281] width 25 height 10
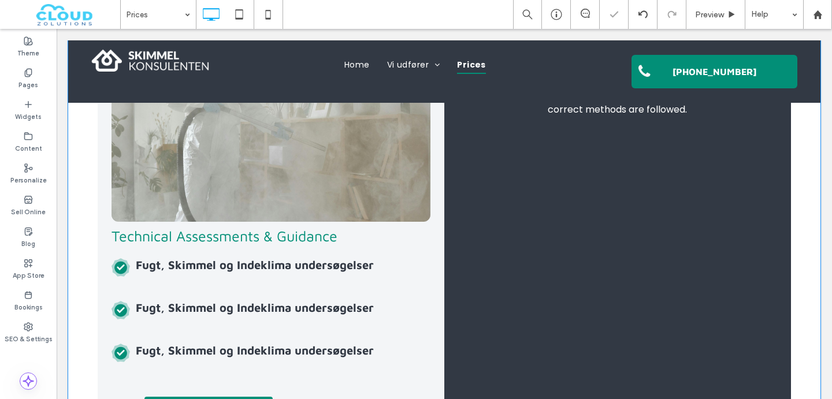
scroll to position [704, 0]
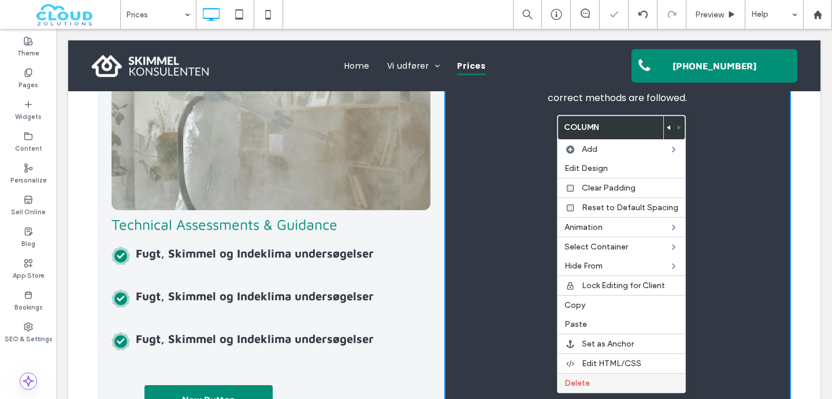
click at [577, 390] on div "Delete" at bounding box center [622, 383] width 128 height 20
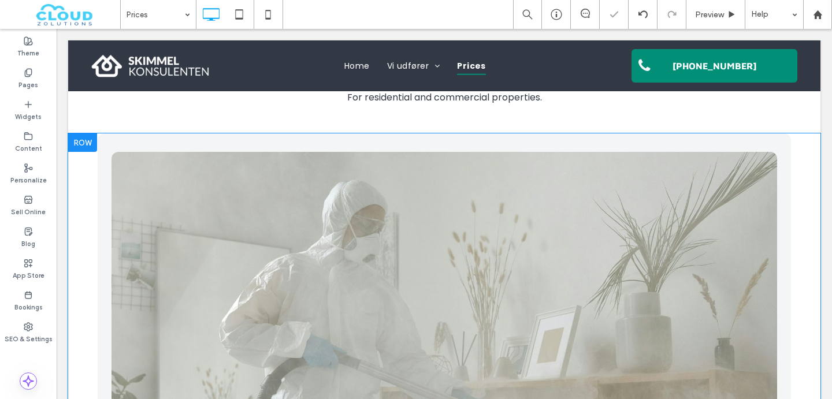
scroll to position [527, 0]
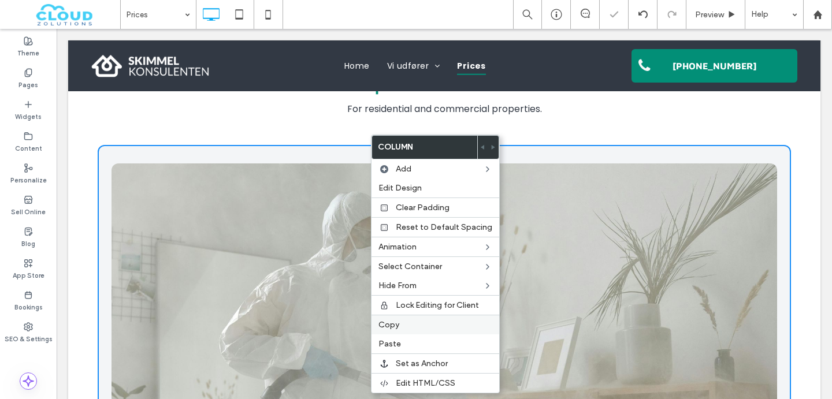
click at [397, 322] on span "Copy" at bounding box center [388, 325] width 21 height 10
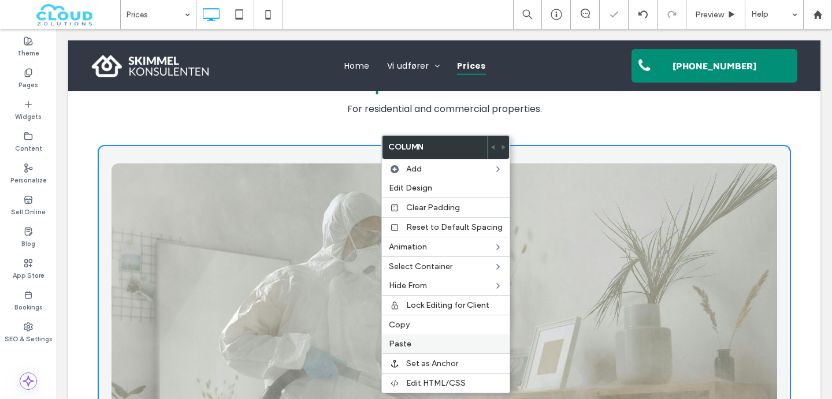
click at [401, 340] on span "Paste" at bounding box center [400, 344] width 23 height 10
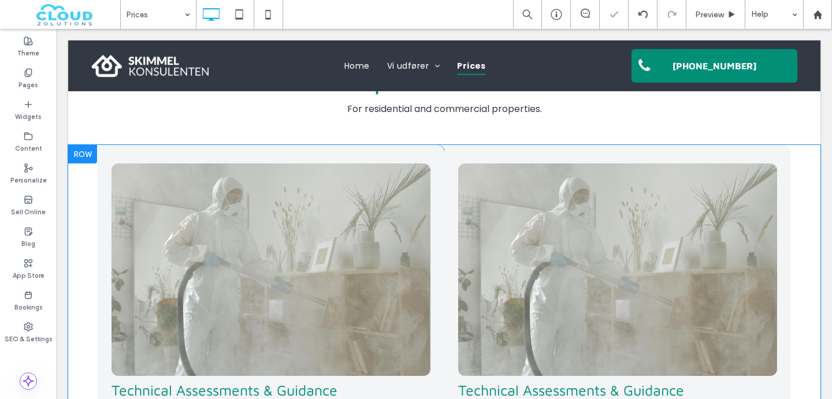
click at [374, 153] on div "Technical Assessments & Guidance Click To Paste Fugt, Skimmel og Indeklima unde…" at bounding box center [271, 374] width 347 height 459
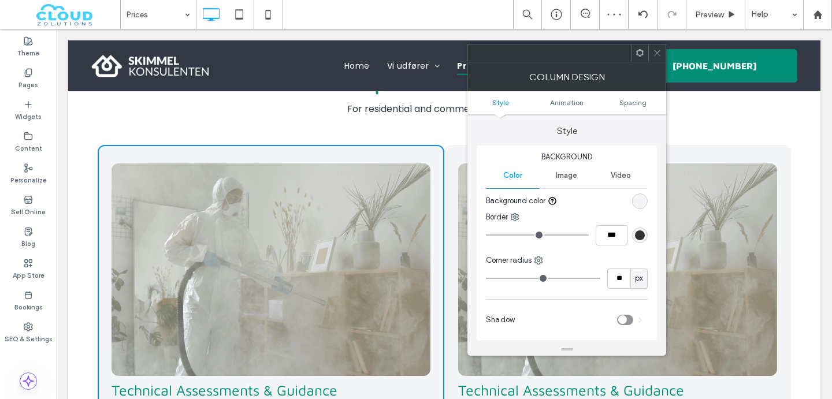
click at [658, 57] on icon at bounding box center [657, 53] width 9 height 9
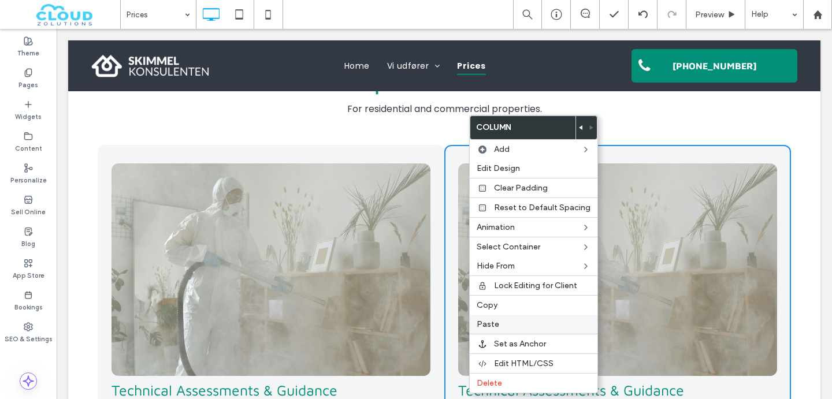
click at [477, 328] on span "Paste" at bounding box center [488, 324] width 23 height 10
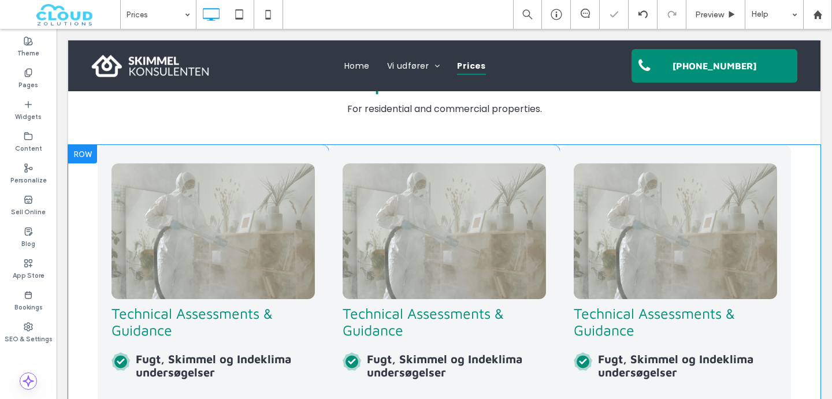
click at [361, 152] on div "Technical Assessments & Guidance Fugt, Skimmel og Indeklima undersøgelser Fugt,…" at bounding box center [444, 356] width 231 height 423
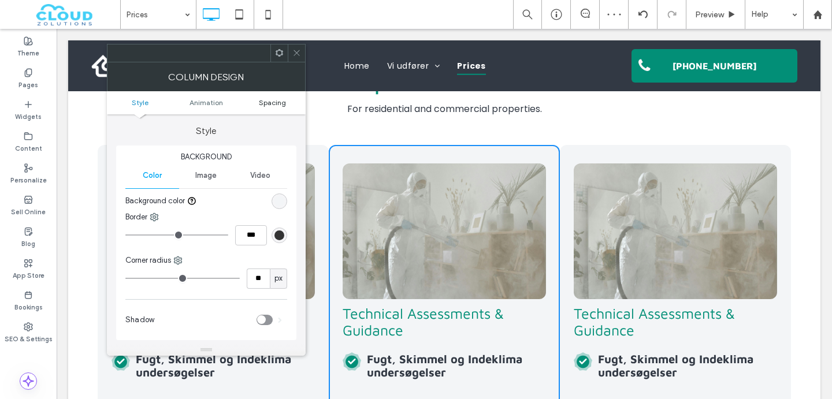
click at [278, 98] on span "Spacing" at bounding box center [272, 102] width 27 height 9
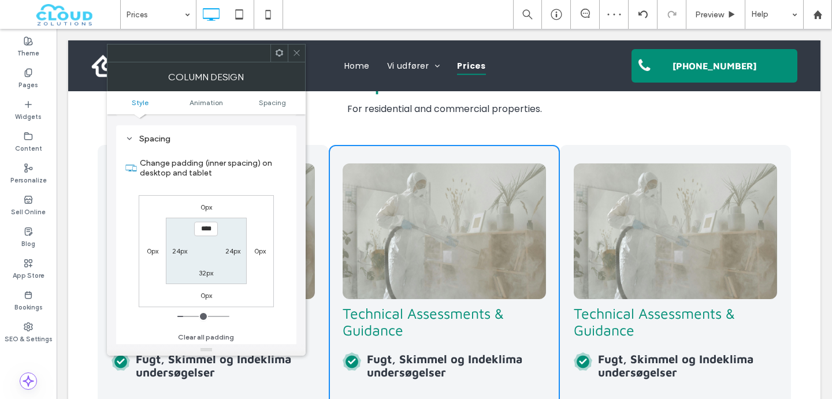
scroll to position [263, 0]
click at [147, 244] on div "0px" at bounding box center [153, 249] width 12 height 12
click at [153, 254] on div "0px" at bounding box center [153, 249] width 12 height 12
click at [151, 250] on label "0px" at bounding box center [153, 248] width 12 height 9
type input "*"
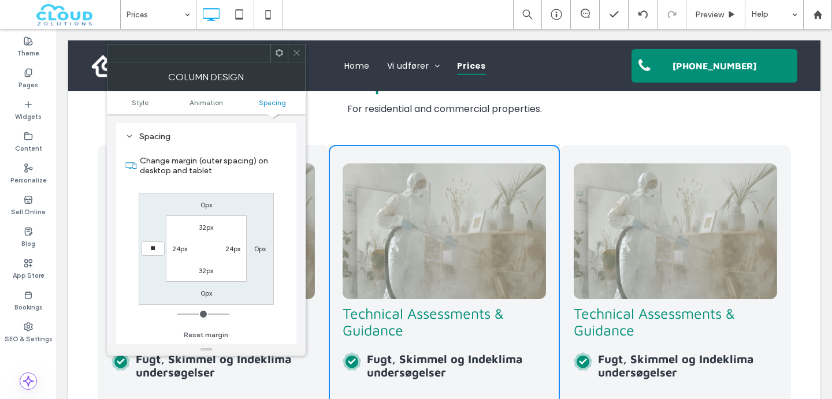
type input "**"
type input "****"
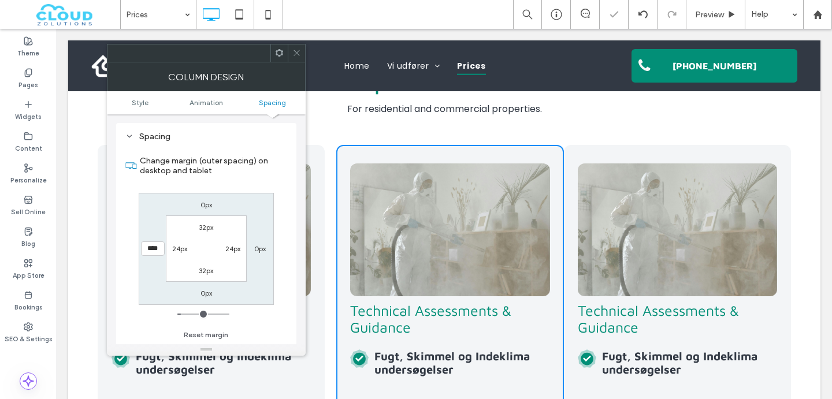
click at [258, 249] on label "0px" at bounding box center [260, 248] width 12 height 9
type input "*"
type input "**"
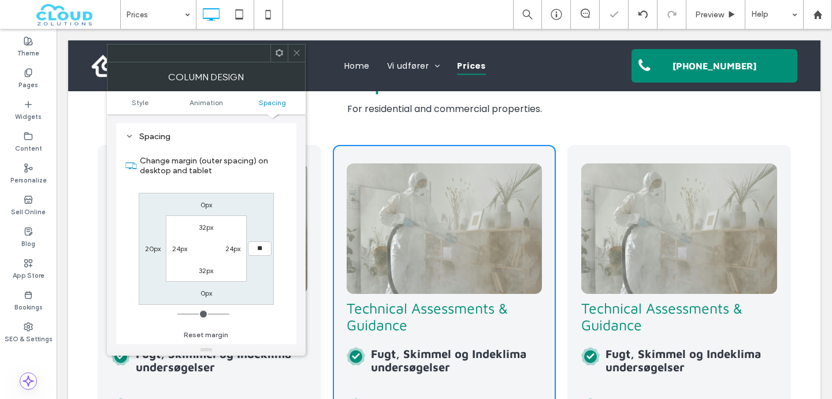
type input "**"
type input "****"
click at [296, 57] on icon at bounding box center [296, 53] width 9 height 9
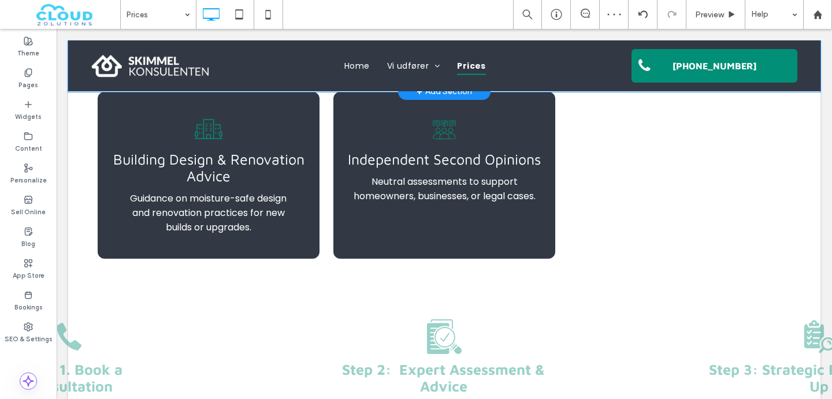
scroll to position [953, 0]
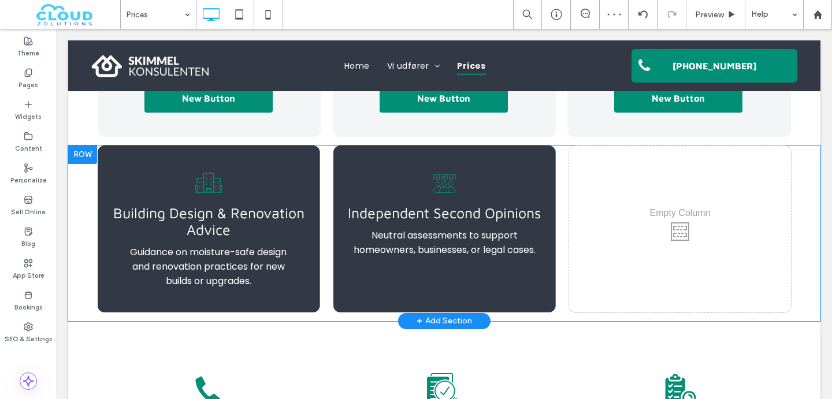
click at [83, 161] on div at bounding box center [82, 155] width 29 height 18
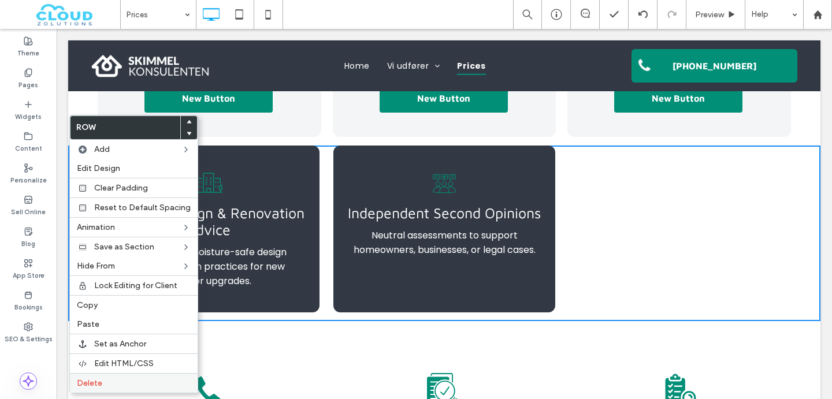
click at [98, 385] on span "Delete" at bounding box center [89, 383] width 25 height 10
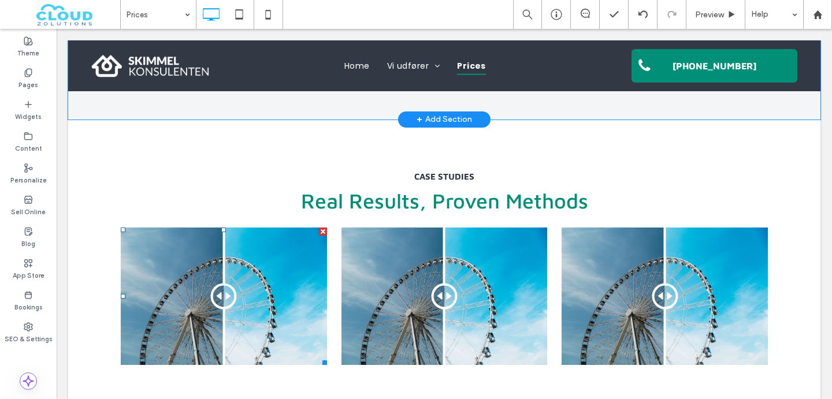
scroll to position [1495, 0]
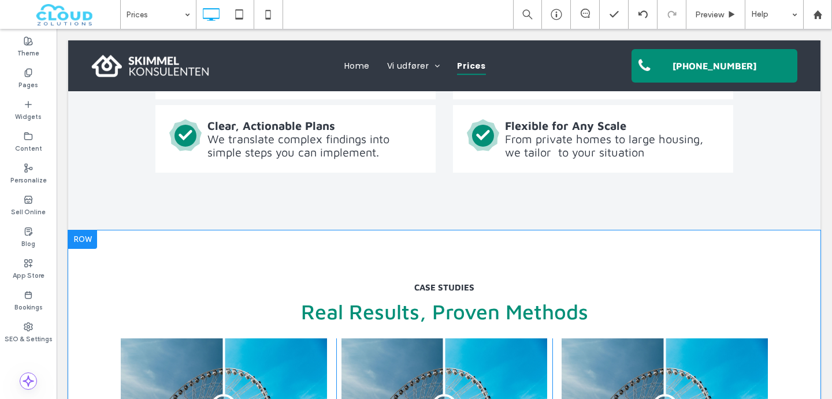
click at [91, 242] on div at bounding box center [82, 240] width 29 height 18
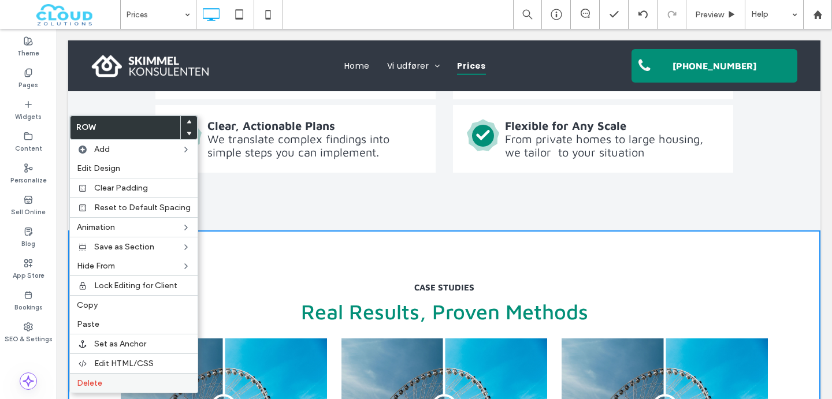
click at [91, 381] on span "Delete" at bounding box center [89, 383] width 25 height 10
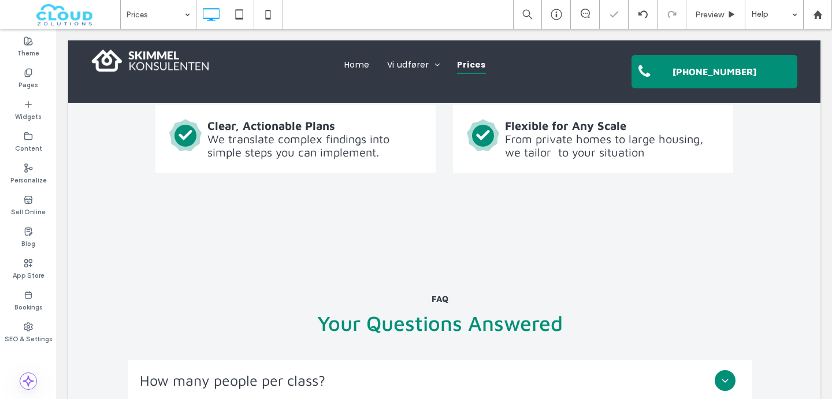
scroll to position [1573, 0]
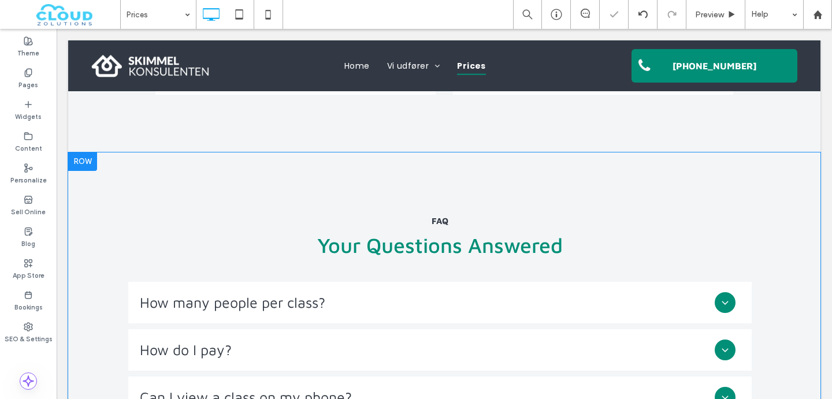
click at [86, 162] on div at bounding box center [82, 162] width 29 height 18
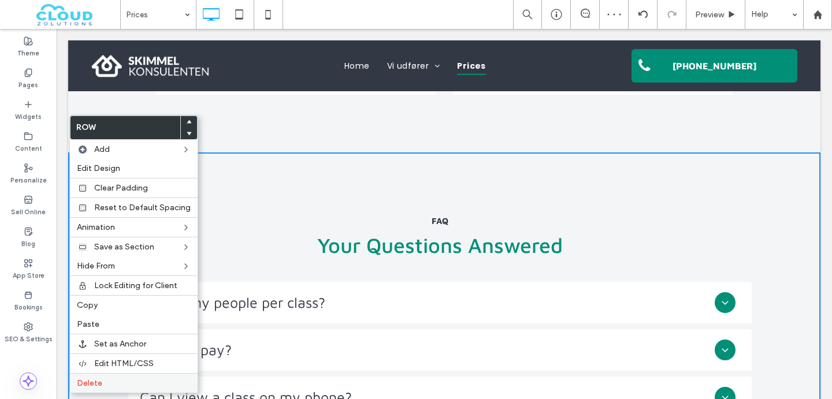
click at [101, 381] on span "Delete" at bounding box center [89, 383] width 25 height 10
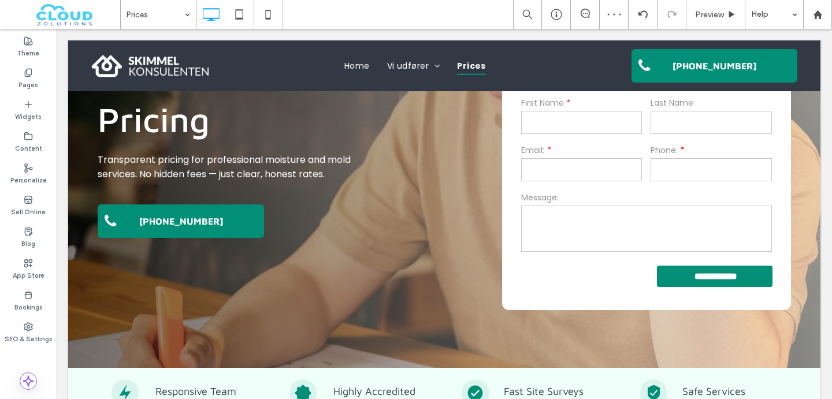
scroll to position [0, 0]
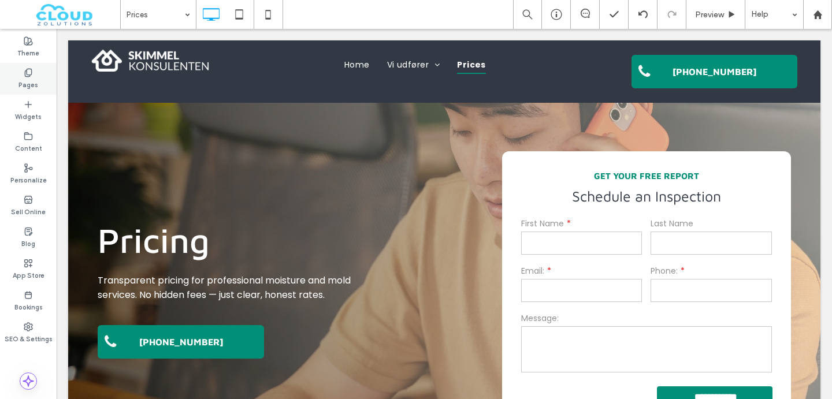
click at [20, 80] on label "Pages" at bounding box center [28, 83] width 20 height 13
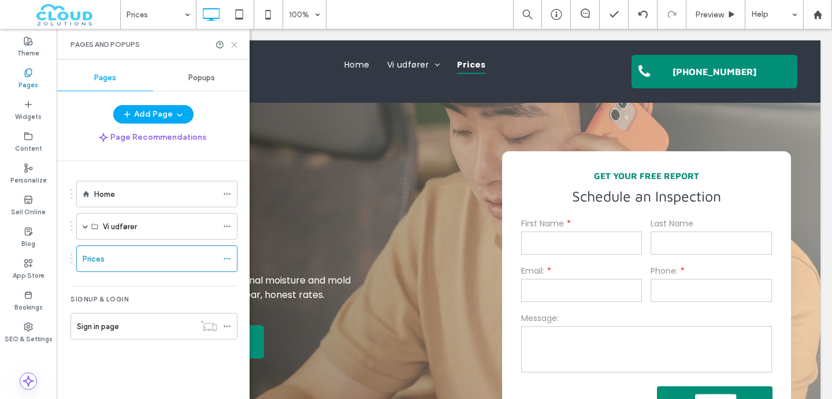
click at [233, 42] on icon at bounding box center [234, 44] width 9 height 9
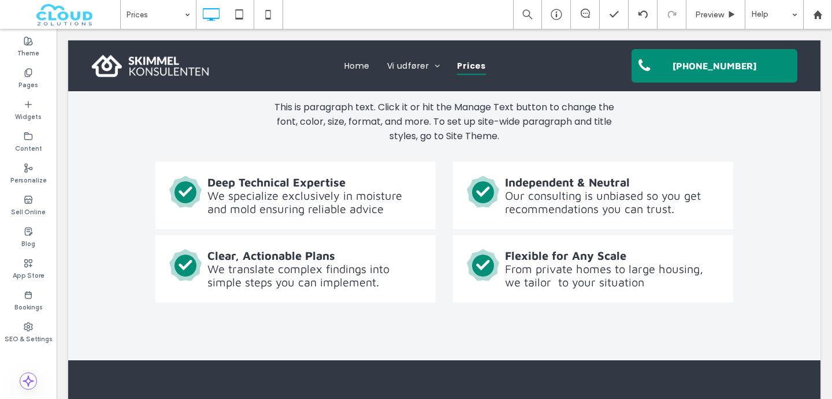
scroll to position [1529, 0]
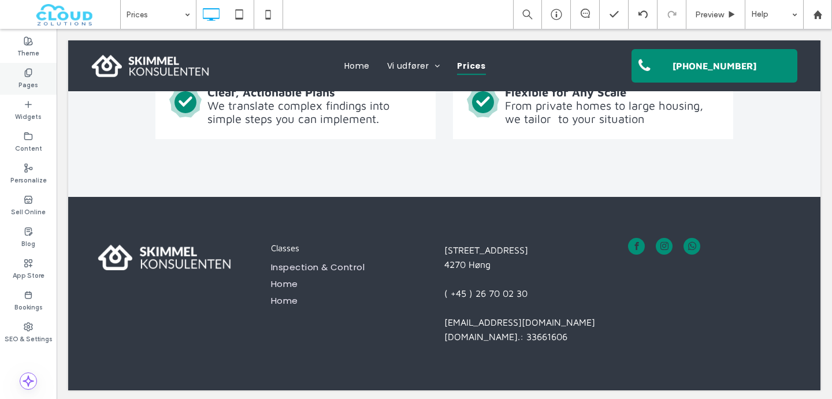
click at [36, 71] on div "Pages" at bounding box center [28, 79] width 57 height 32
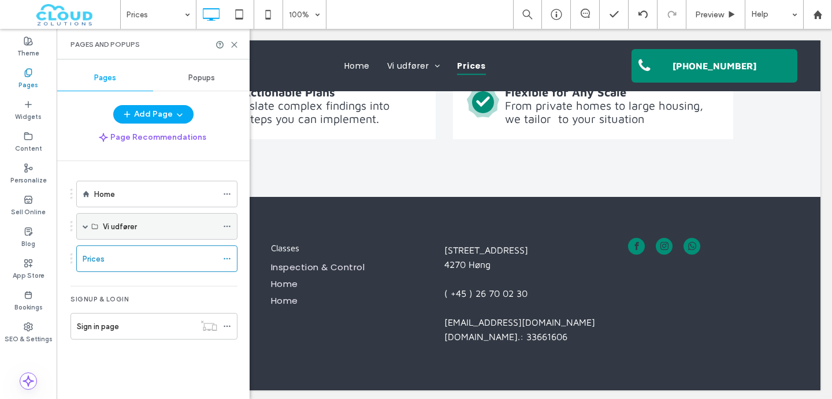
click at [126, 228] on label "Vi udfører" at bounding box center [120, 227] width 34 height 20
click at [88, 226] on div "Vi udfører" at bounding box center [156, 226] width 161 height 27
click at [83, 225] on span at bounding box center [86, 227] width 6 height 6
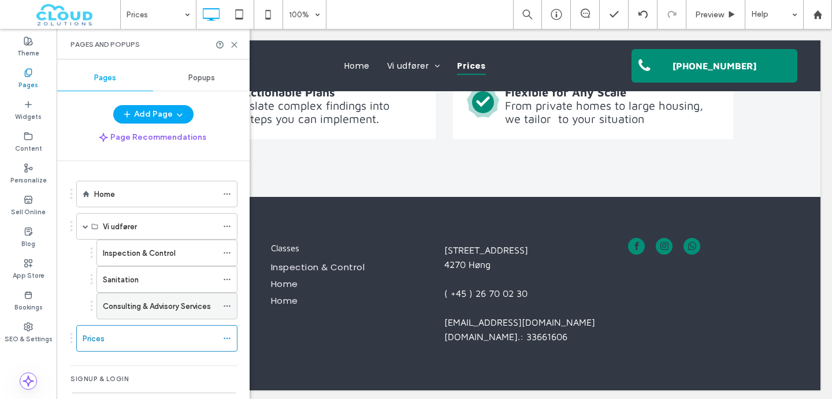
click at [153, 300] on label "Consulting & Advisory Services" at bounding box center [157, 306] width 108 height 20
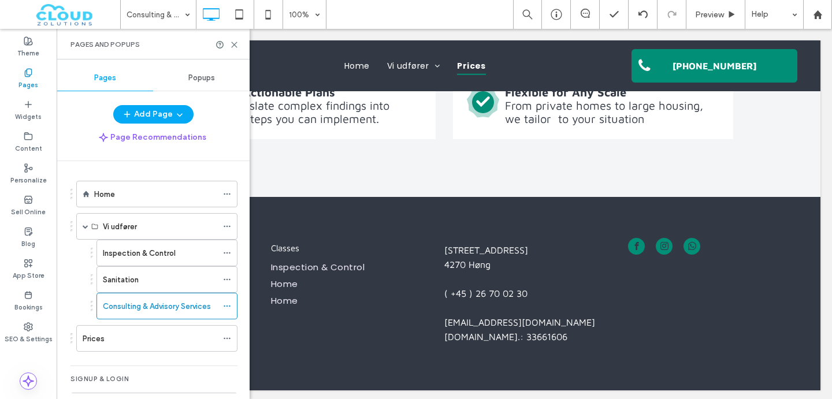
click at [229, 45] on div at bounding box center [226, 44] width 23 height 9
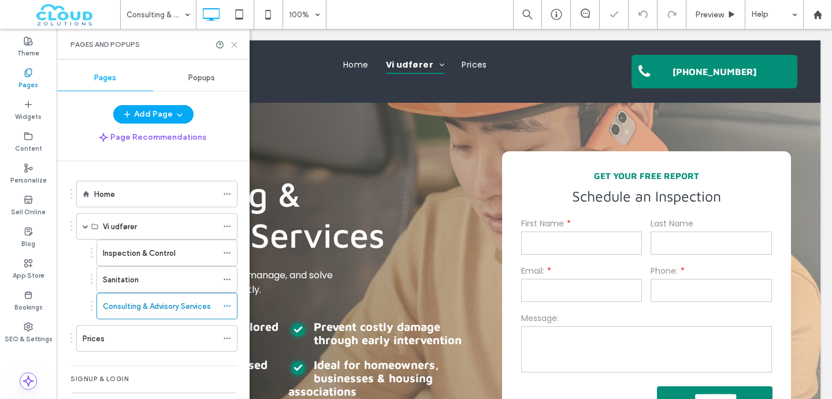
click at [233, 44] on use at bounding box center [234, 44] width 5 height 5
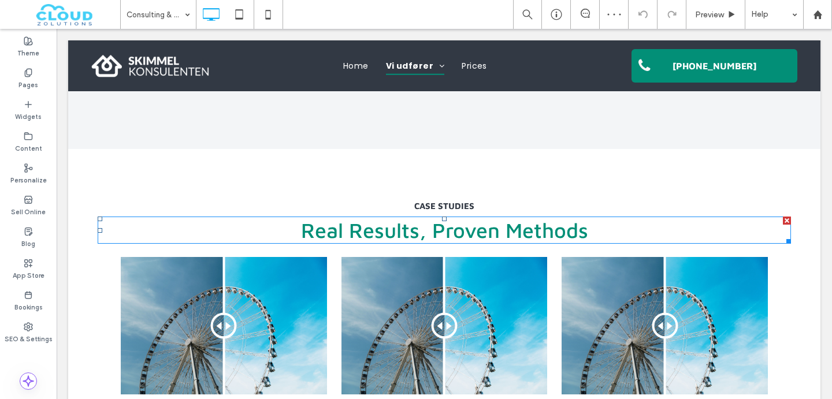
scroll to position [1517, 0]
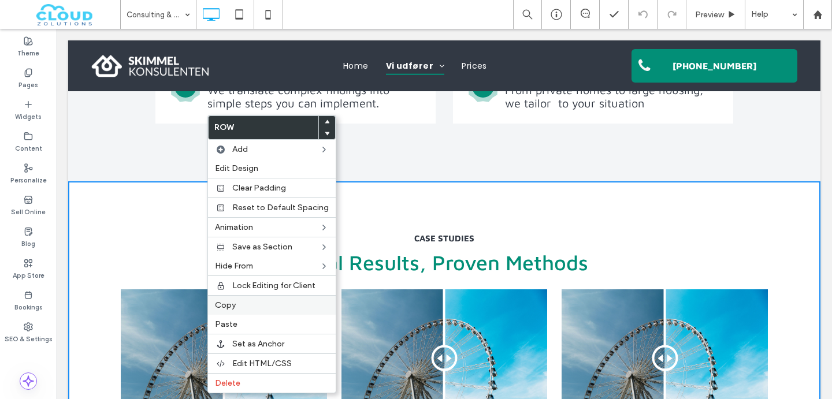
click at [222, 305] on span "Copy" at bounding box center [225, 305] width 21 height 10
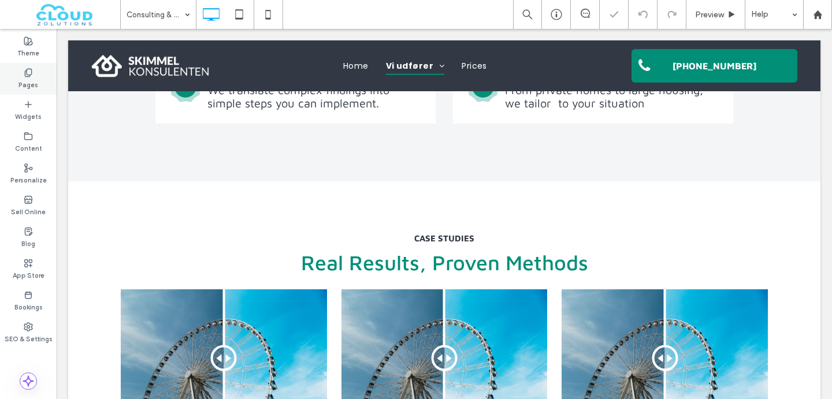
click at [28, 80] on label "Pages" at bounding box center [28, 83] width 20 height 13
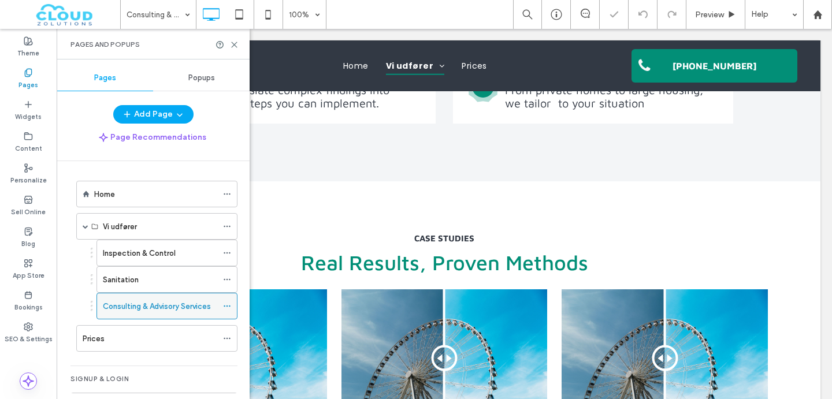
scroll to position [41, 0]
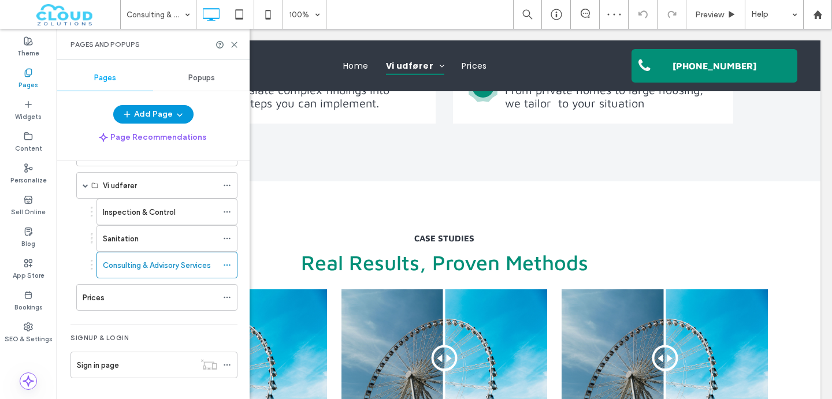
click at [148, 112] on button "Add Page" at bounding box center [153, 114] width 80 height 18
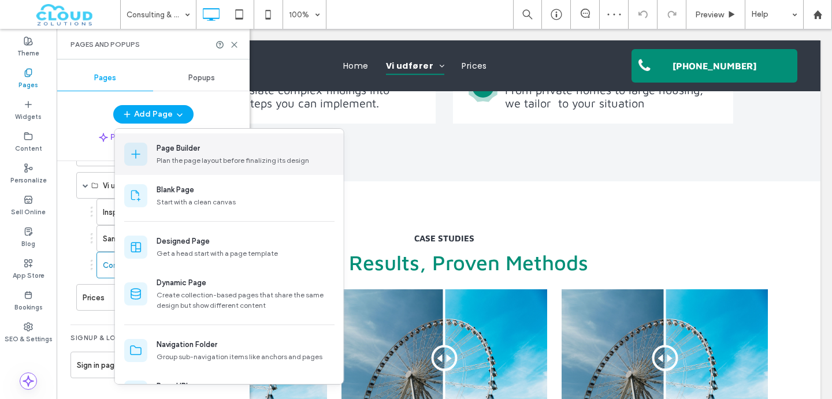
click at [176, 142] on div "Page Builder Plan the page layout before finalizing its design" at bounding box center [229, 154] width 229 height 42
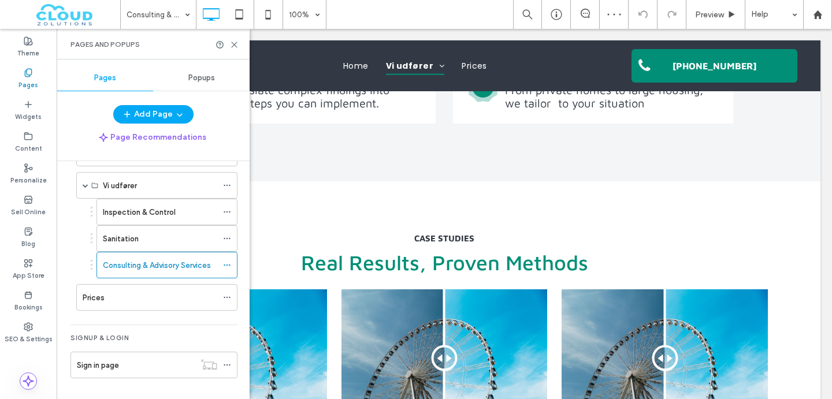
scroll to position [0, 0]
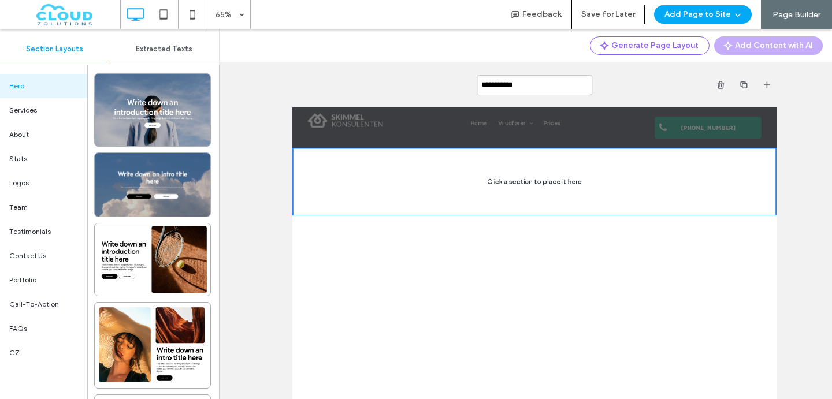
type input "**********"
click at [670, 18] on button "Add Page to Site" at bounding box center [703, 14] width 98 height 18
click at [677, 59] on div "Add & Go to Editor" at bounding box center [701, 66] width 103 height 22
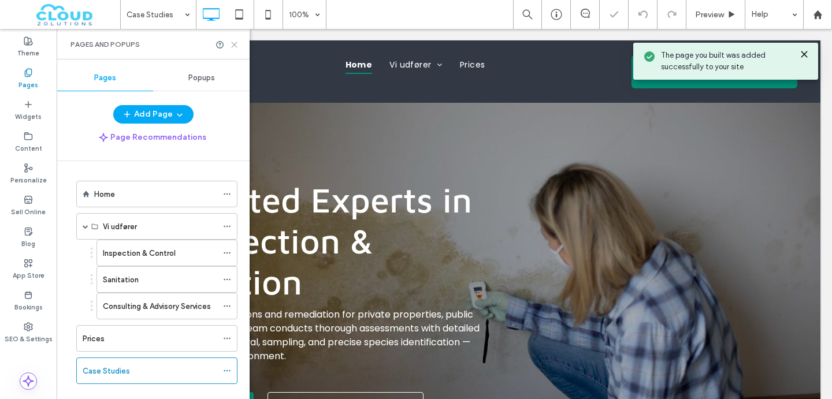
click at [230, 47] on icon at bounding box center [234, 44] width 9 height 9
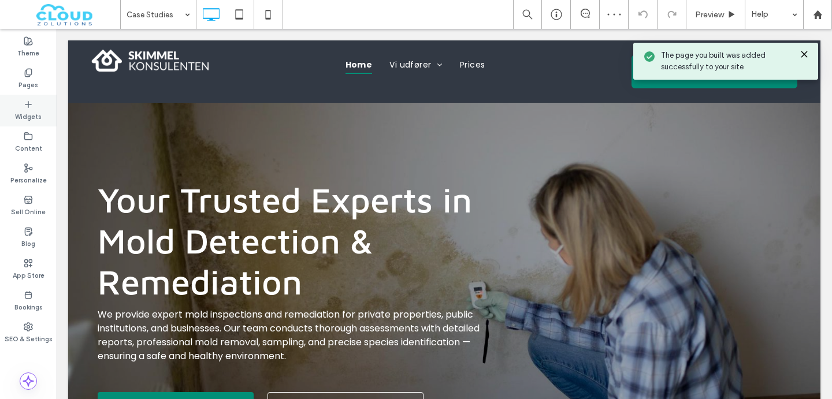
click at [20, 111] on label "Widgets" at bounding box center [28, 115] width 27 height 13
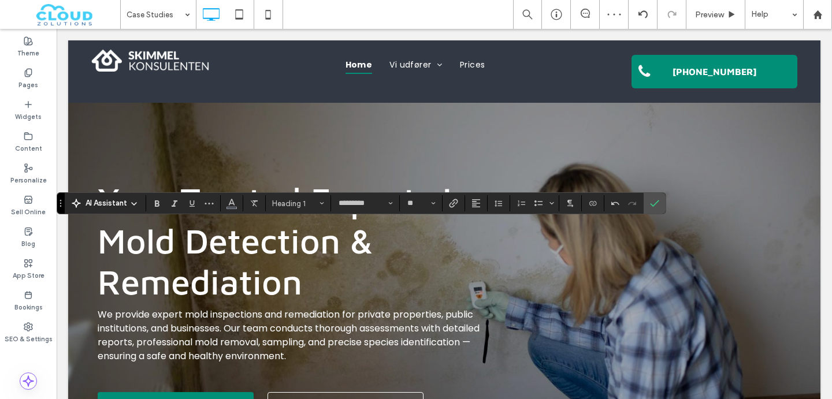
click at [462, 206] on section at bounding box center [454, 203] width 23 height 16
click at [467, 206] on button "Alignment" at bounding box center [475, 203] width 17 height 16
click at [487, 243] on icon "ui.textEditor.alignment.center" at bounding box center [484, 239] width 9 height 9
click at [234, 206] on icon "Color" at bounding box center [231, 202] width 9 height 9
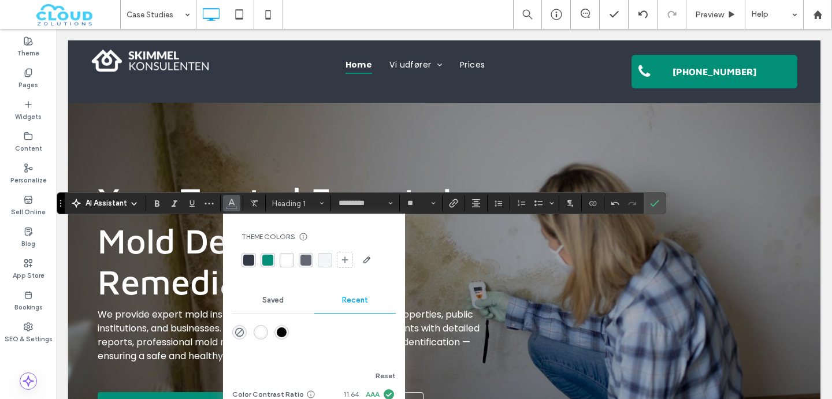
click at [286, 259] on div "rgba(255,255,255,1)" at bounding box center [286, 260] width 11 height 11
click at [653, 202] on icon "Confirm" at bounding box center [654, 203] width 9 height 9
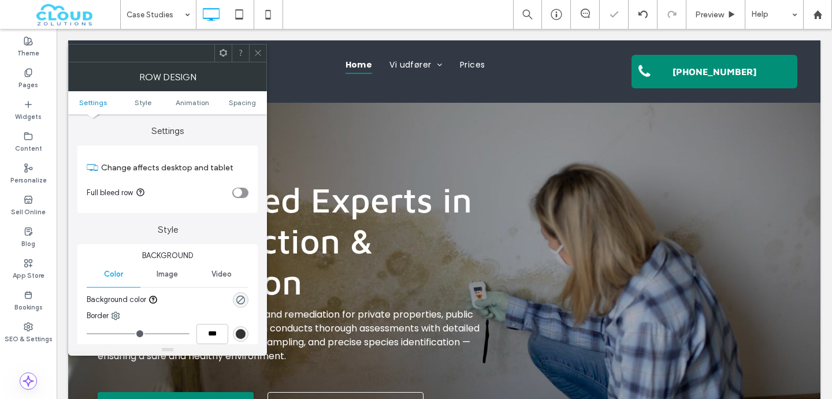
click at [158, 283] on div "Image" at bounding box center [167, 274] width 54 height 25
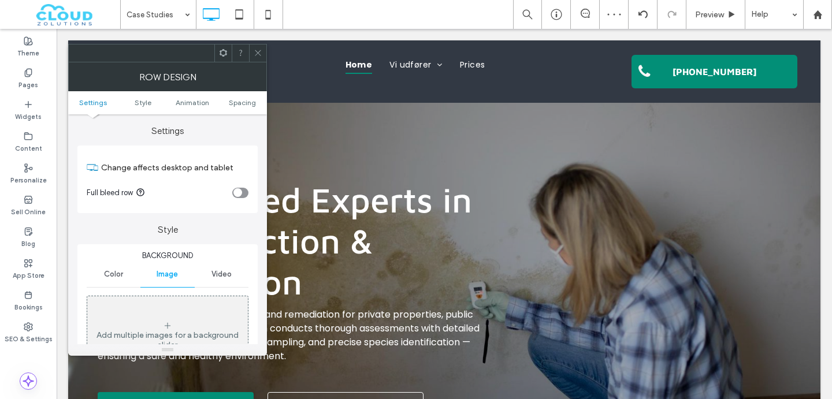
click at [159, 315] on div "Add multiple images for a background slider" at bounding box center [167, 336] width 161 height 76
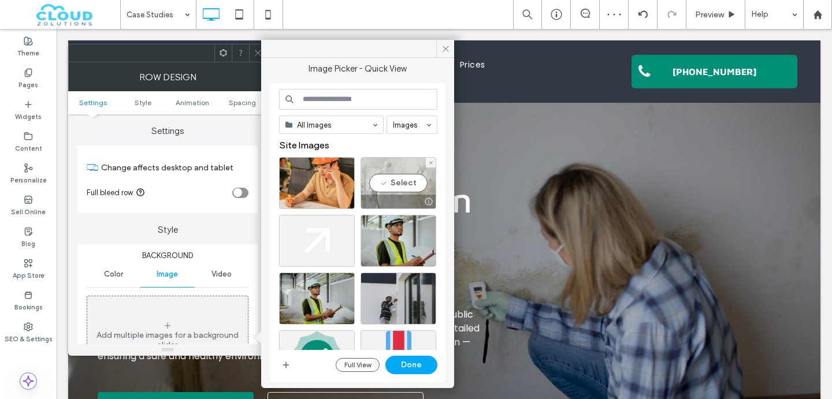
scroll to position [149, 0]
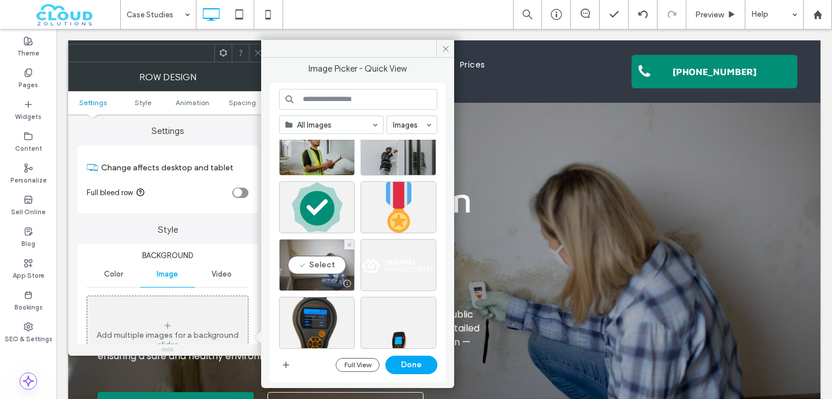
click at [314, 254] on div "Select" at bounding box center [317, 265] width 76 height 52
click at [407, 366] on button "Done" at bounding box center [411, 365] width 52 height 18
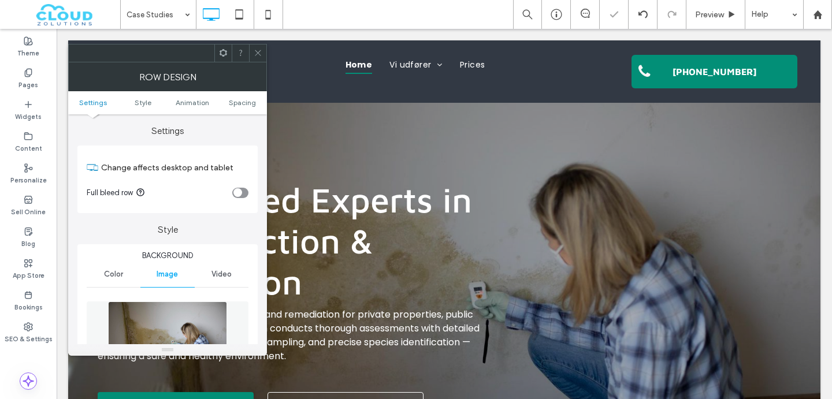
click at [257, 53] on use at bounding box center [258, 53] width 6 height 6
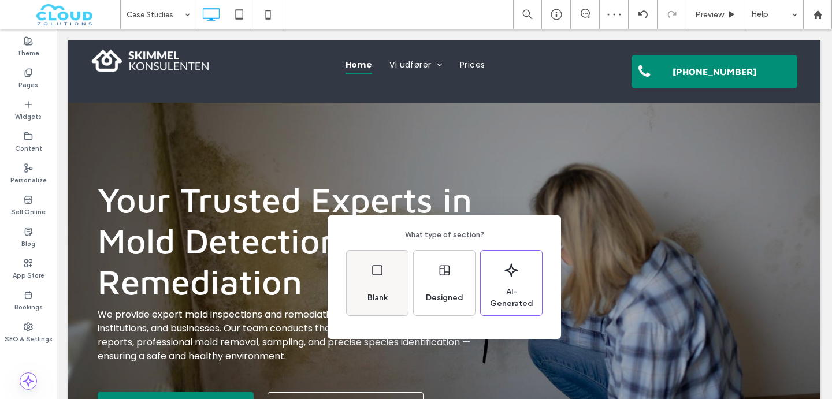
click at [366, 280] on div "Blank" at bounding box center [377, 283] width 61 height 65
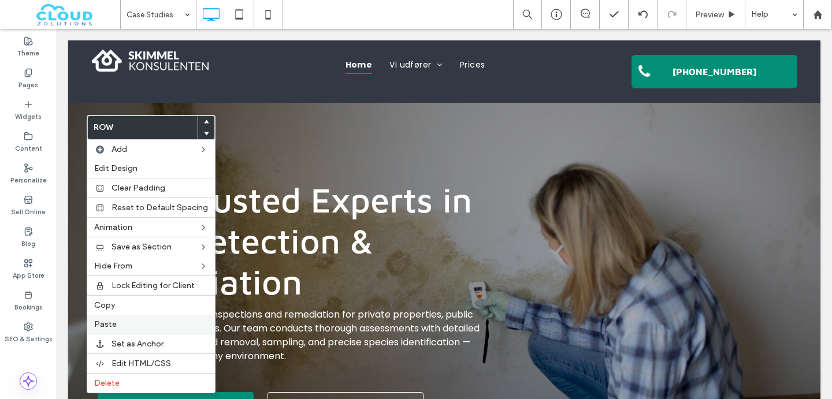
click at [102, 322] on span "Paste" at bounding box center [105, 324] width 23 height 10
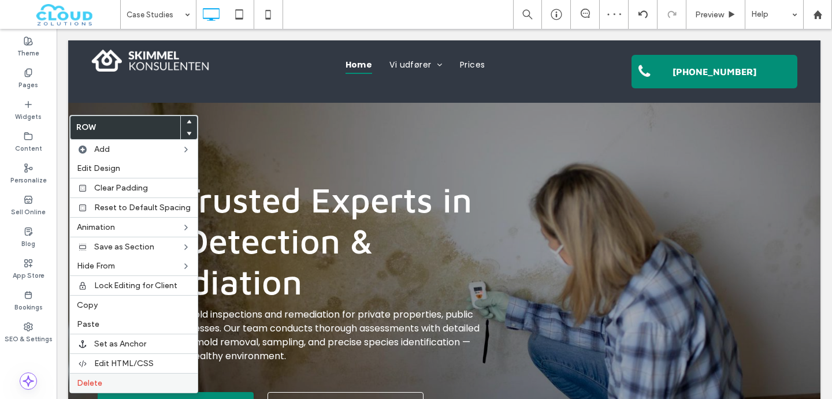
click at [100, 381] on span "Delete" at bounding box center [89, 383] width 25 height 10
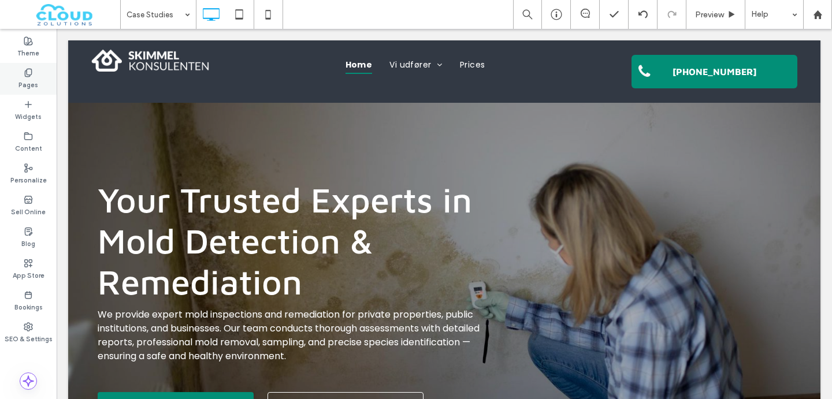
click at [25, 75] on icon at bounding box center [28, 72] width 9 height 9
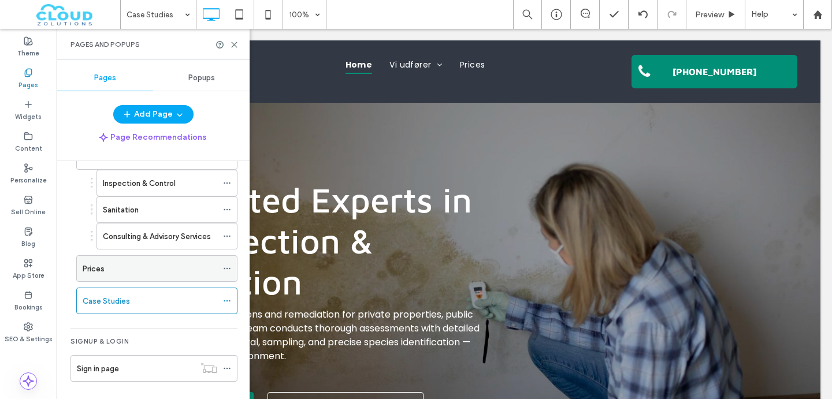
scroll to position [73, 0]
click at [226, 266] on icon at bounding box center [227, 265] width 8 height 8
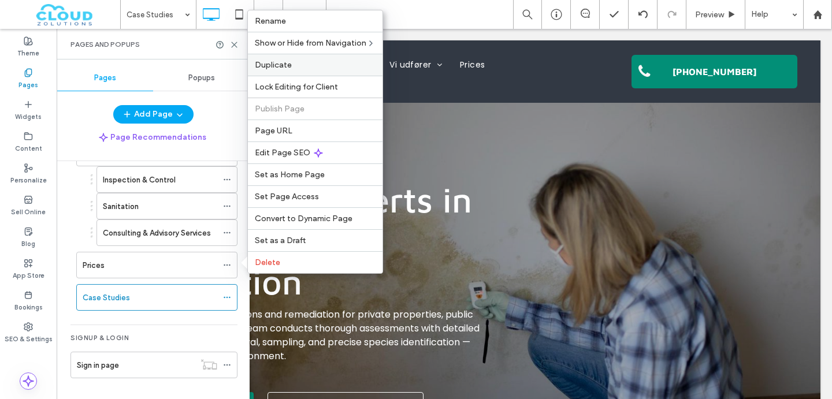
click at [287, 66] on span "Duplicate" at bounding box center [273, 65] width 37 height 10
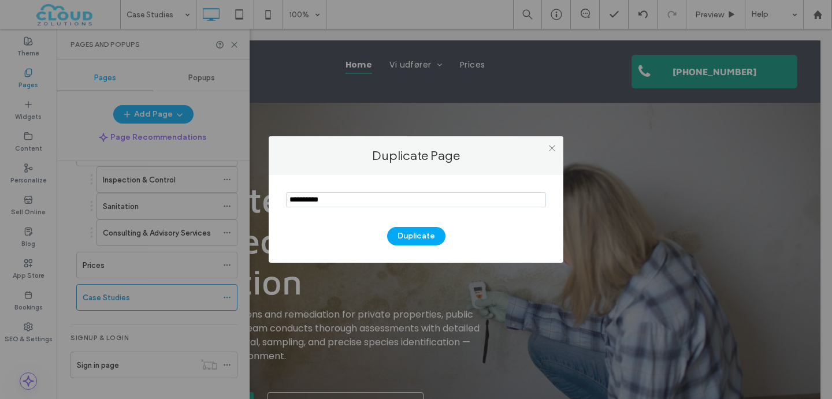
type input "**********"
click at [403, 247] on div "Duplicate" at bounding box center [416, 219] width 295 height 88
click at [404, 235] on button "Duplicate" at bounding box center [416, 236] width 58 height 18
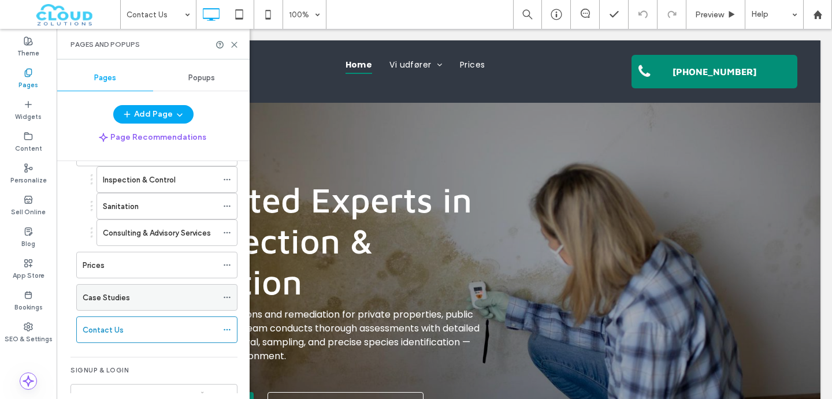
click at [114, 301] on label "Case Studies" at bounding box center [106, 298] width 47 height 20
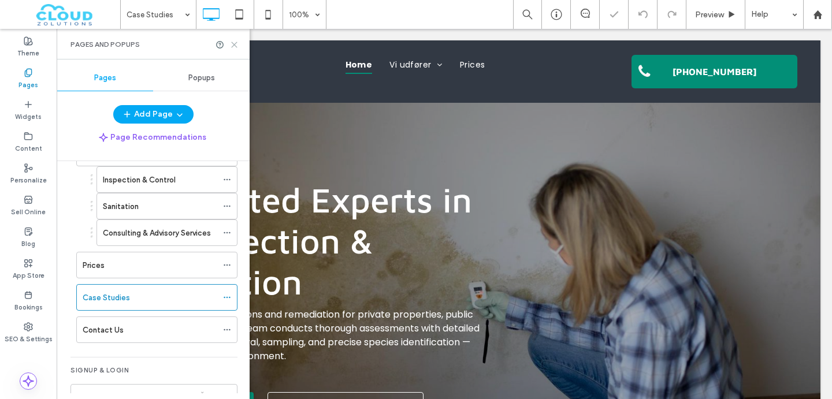
click at [237, 40] on icon at bounding box center [234, 44] width 9 height 9
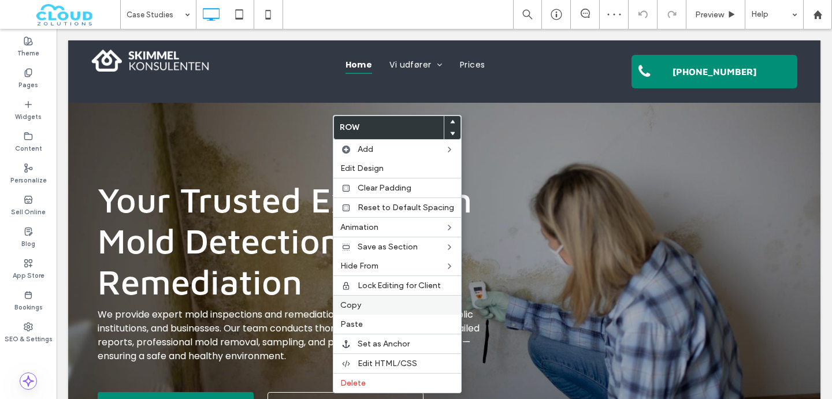
click at [355, 304] on span "Copy" at bounding box center [350, 305] width 21 height 10
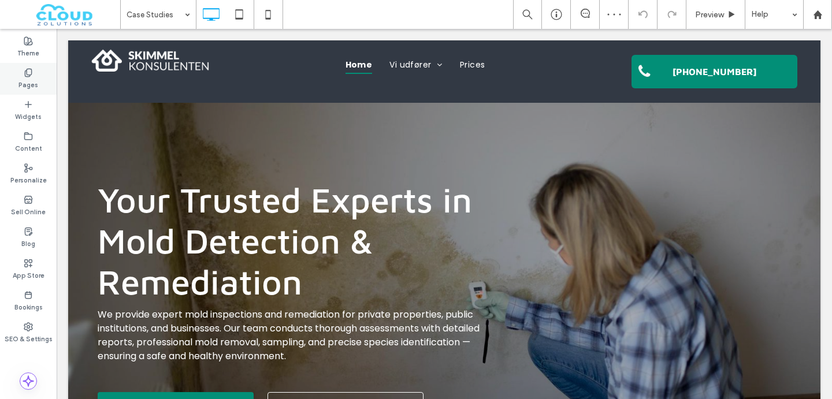
click at [29, 83] on label "Pages" at bounding box center [28, 83] width 20 height 13
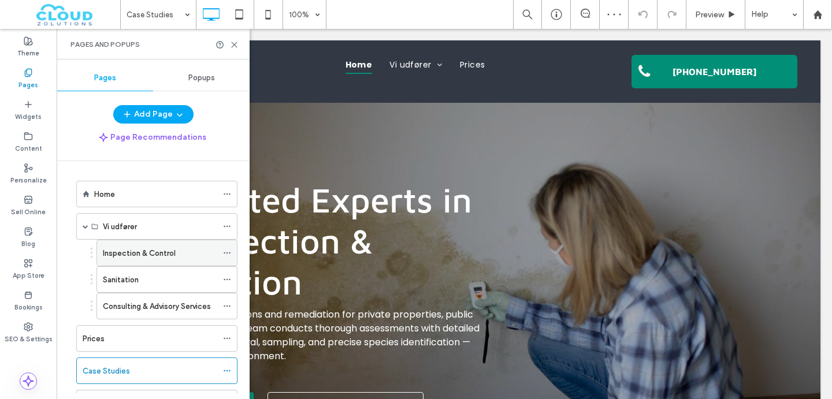
scroll to position [106, 0]
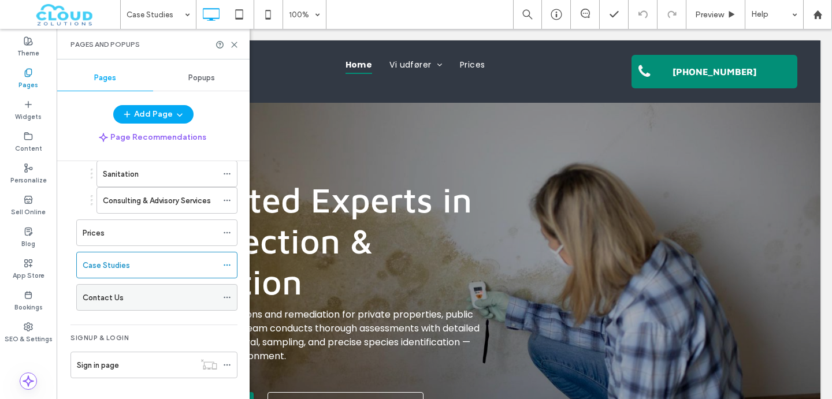
click at [110, 299] on label "Contact Us" at bounding box center [103, 298] width 41 height 20
click at [232, 40] on icon at bounding box center [234, 44] width 9 height 9
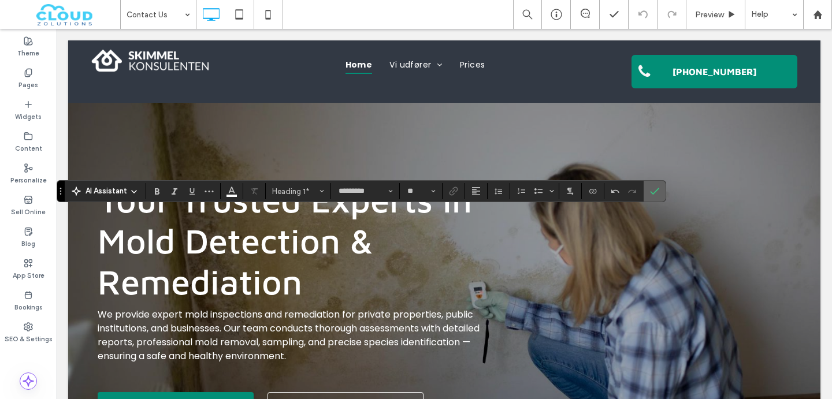
click at [659, 196] on span "Confirm" at bounding box center [654, 191] width 9 height 20
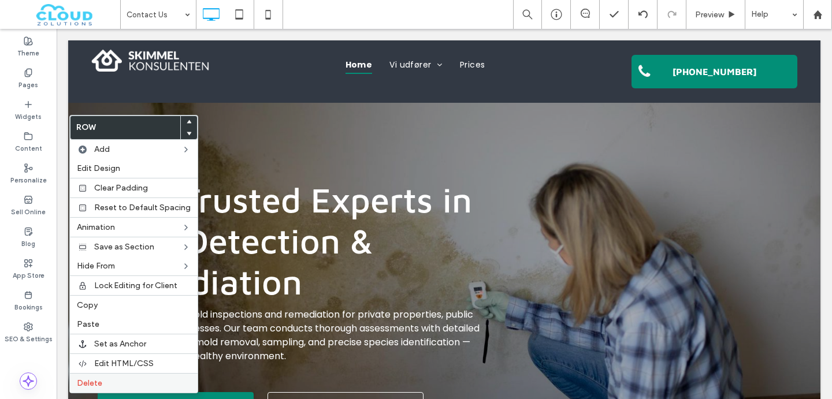
click at [110, 378] on label "Delete" at bounding box center [134, 383] width 114 height 10
click at [81, 381] on span "Delete" at bounding box center [89, 383] width 25 height 10
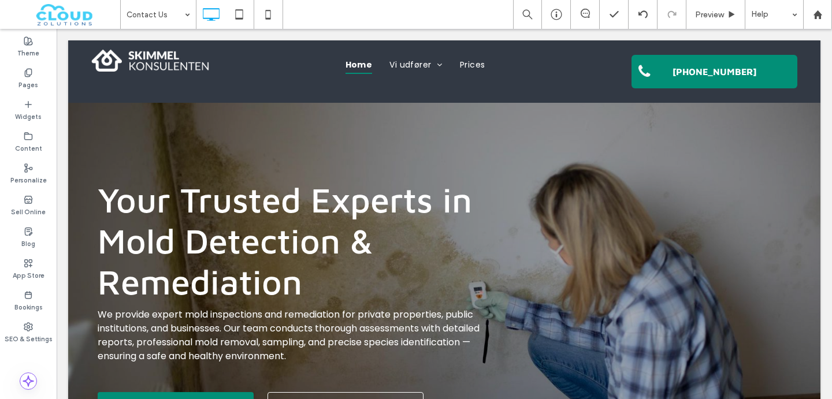
type input "*********"
type input "**"
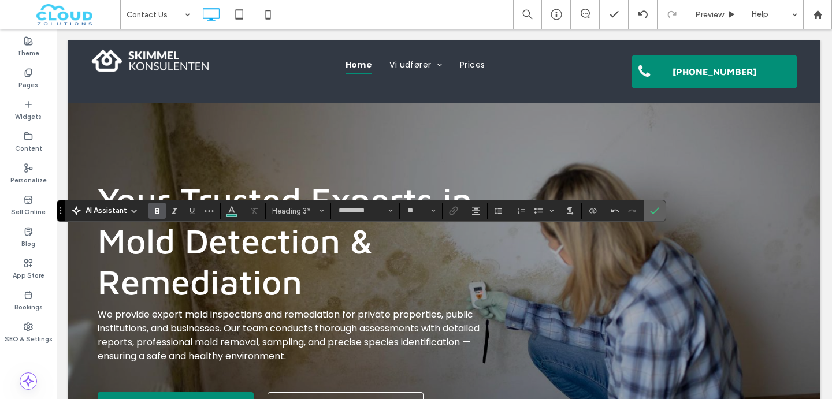
click at [656, 216] on span "Confirm" at bounding box center [654, 211] width 9 height 20
click at [656, 211] on icon "Confirm" at bounding box center [654, 210] width 9 height 9
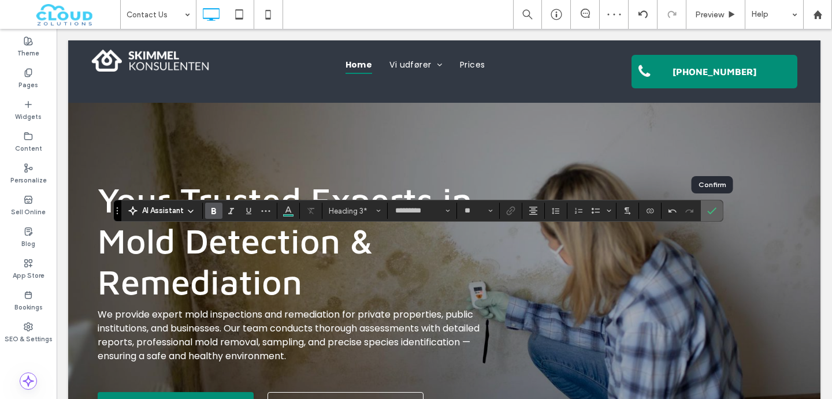
click at [715, 215] on icon "Confirm" at bounding box center [711, 210] width 9 height 9
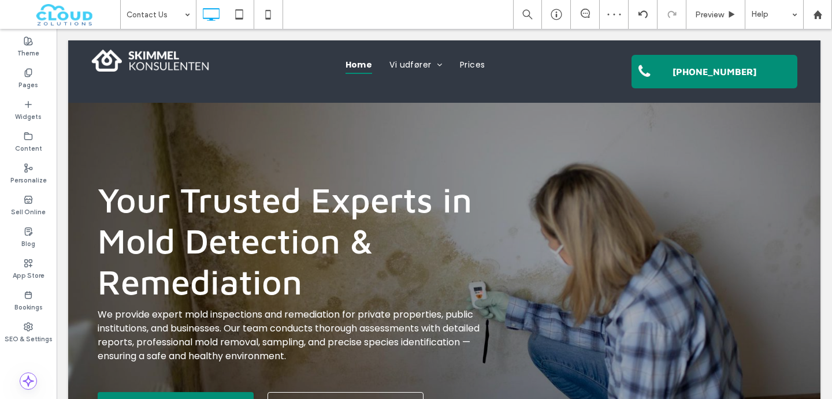
type input "*********"
type input "**"
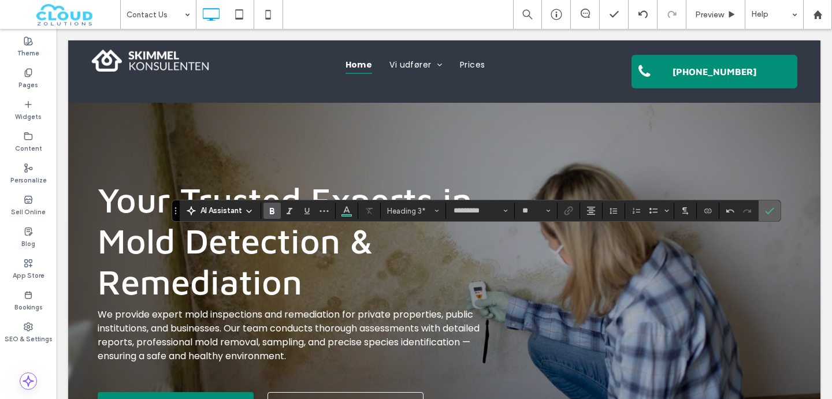
click at [769, 212] on use "Confirm" at bounding box center [769, 210] width 9 height 7
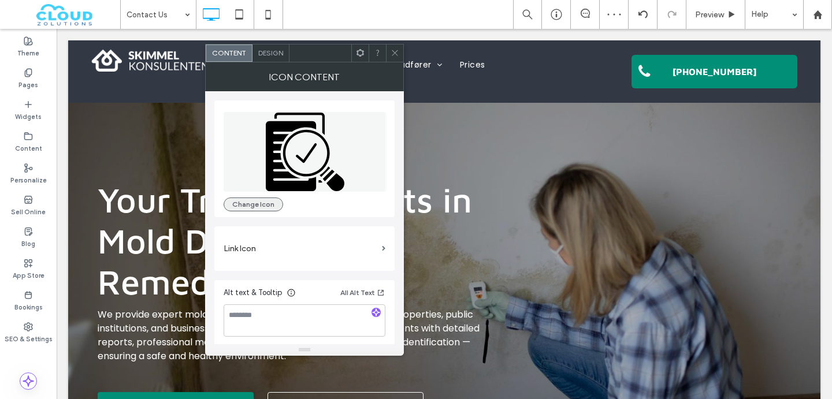
click at [263, 202] on button "Change Icon" at bounding box center [254, 205] width 60 height 14
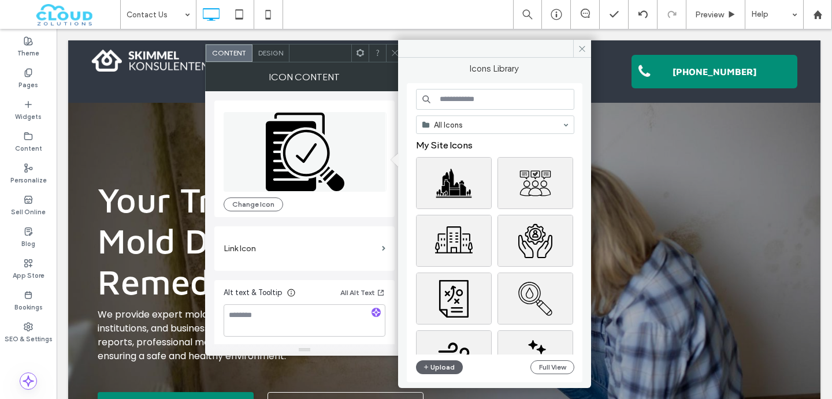
click at [480, 94] on input at bounding box center [495, 99] width 158 height 21
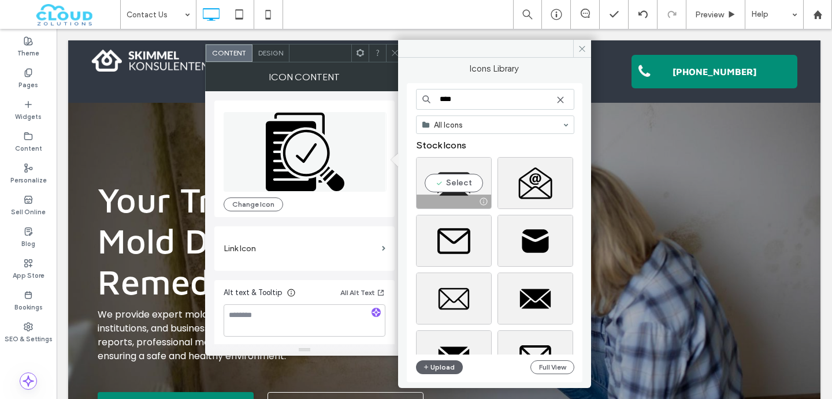
type input "****"
click at [460, 193] on div "Select" at bounding box center [454, 183] width 76 height 52
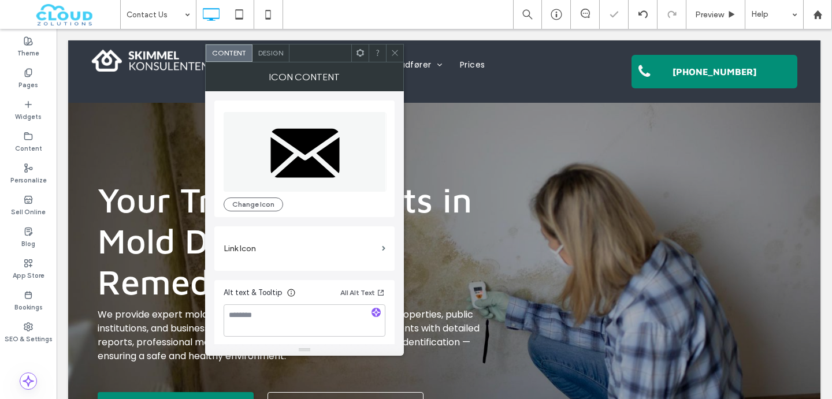
click at [391, 57] on span at bounding box center [395, 52] width 9 height 17
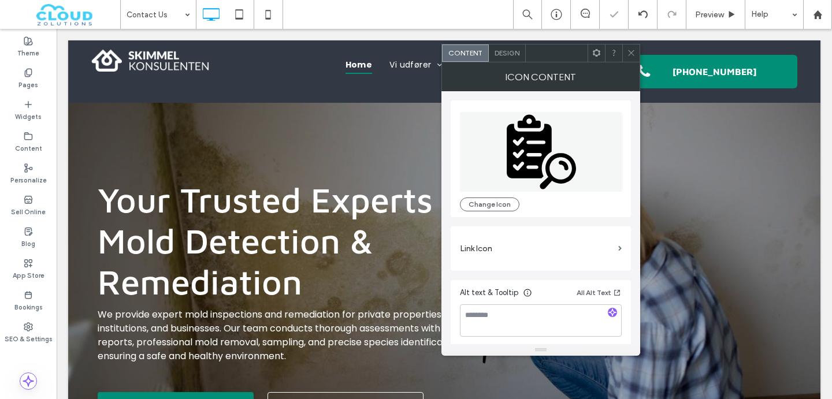
click at [504, 165] on icon at bounding box center [541, 152] width 163 height 80
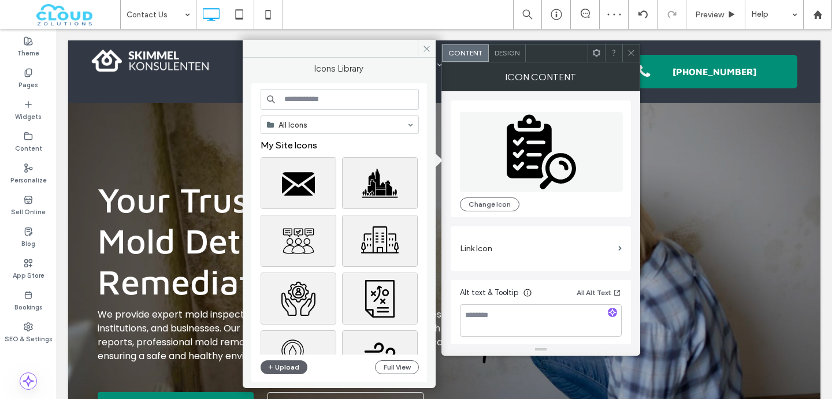
click at [326, 99] on input at bounding box center [340, 99] width 158 height 21
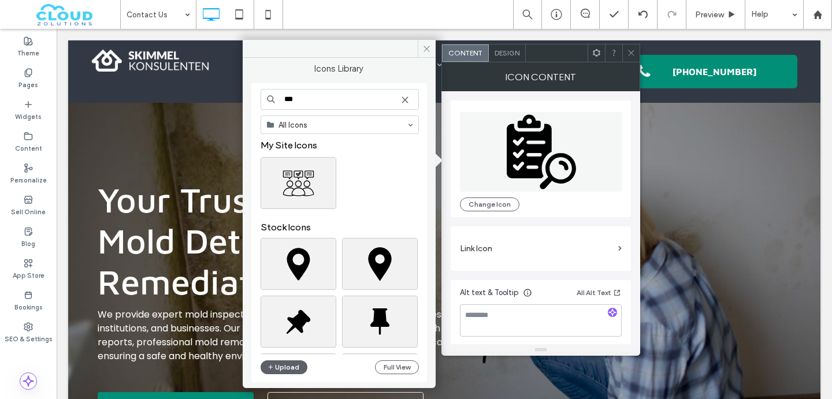
scroll to position [50, 0]
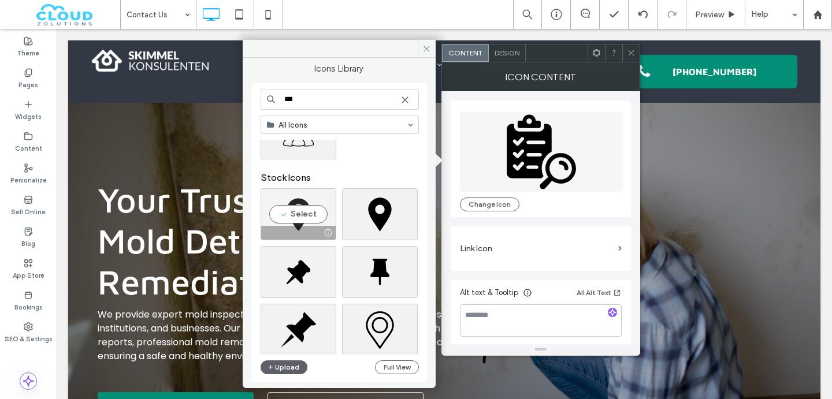
type input "***"
click at [292, 224] on div "Select" at bounding box center [299, 214] width 76 height 52
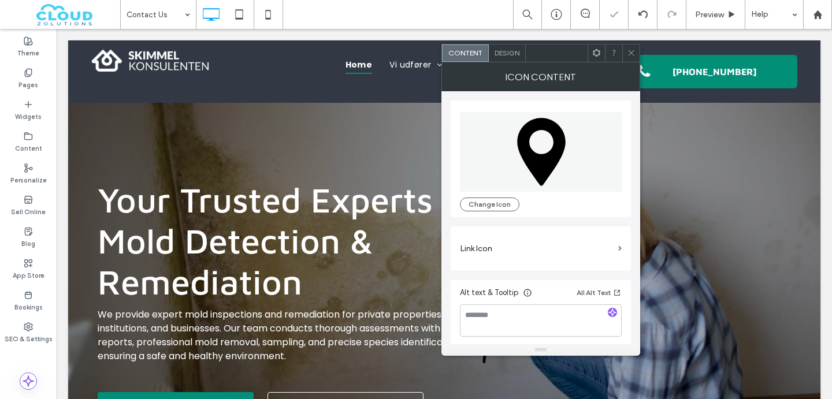
click at [627, 49] on icon at bounding box center [631, 53] width 9 height 9
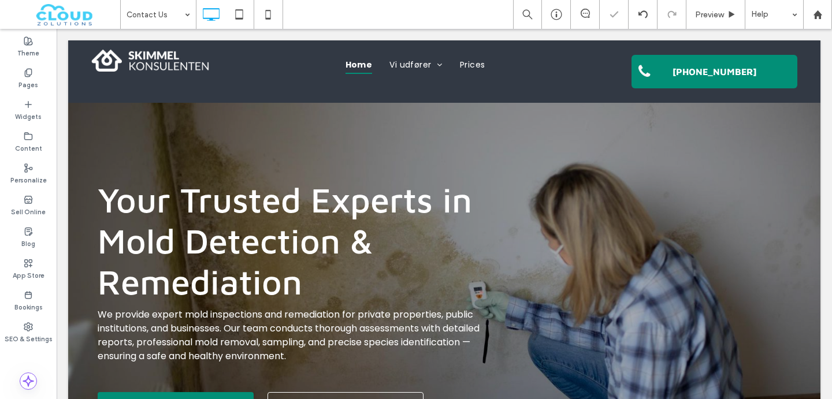
type input "*******"
type input "**"
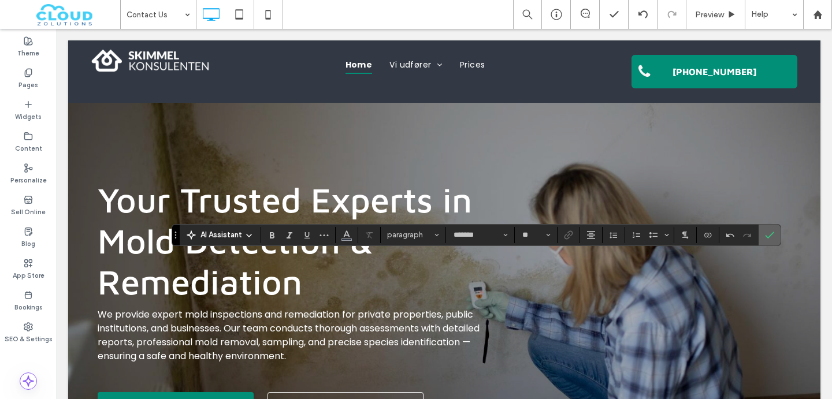
click at [771, 237] on icon "Confirm" at bounding box center [769, 235] width 9 height 9
click at [770, 229] on span "Confirm" at bounding box center [769, 235] width 9 height 20
click at [772, 233] on use "Confirm" at bounding box center [769, 235] width 9 height 7
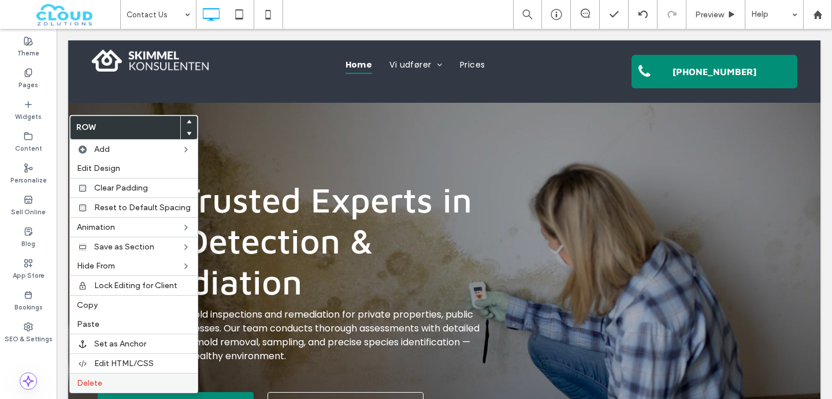
click at [107, 388] on div "Delete" at bounding box center [134, 383] width 128 height 20
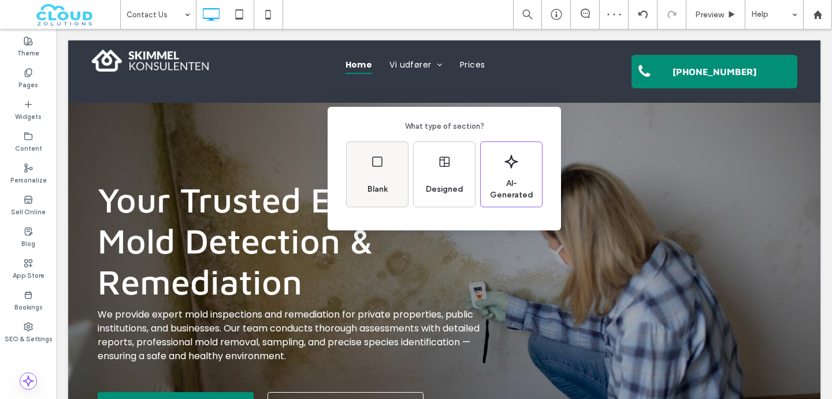
click at [369, 189] on span "Blank" at bounding box center [377, 190] width 29 height 12
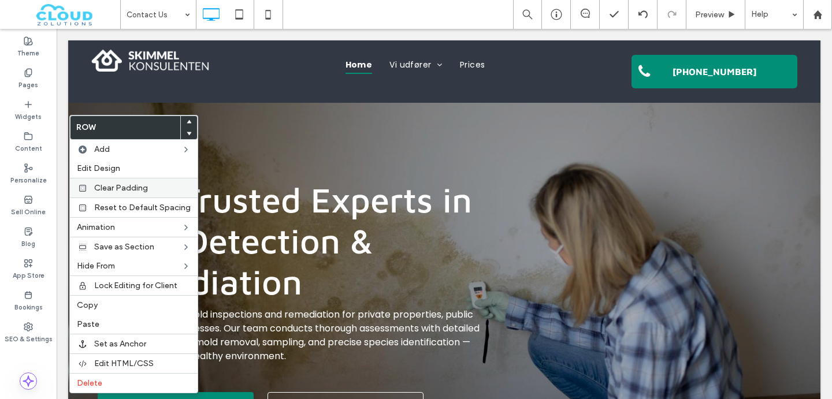
click at [92, 186] on div "Clear Padding" at bounding box center [134, 188] width 128 height 20
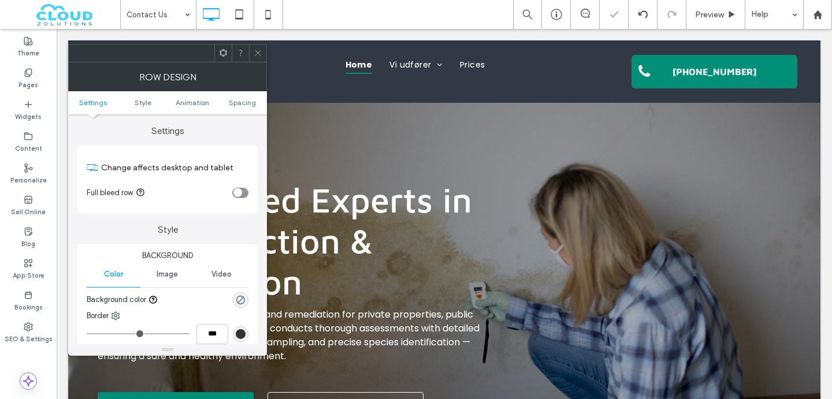
click at [254, 46] on span at bounding box center [258, 52] width 9 height 17
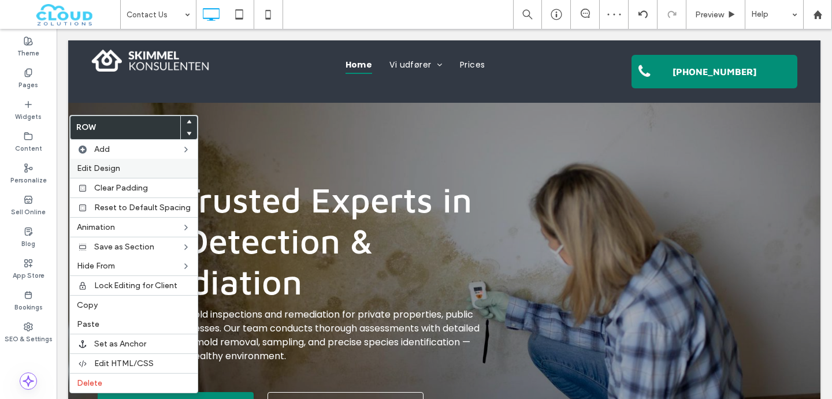
click at [114, 168] on span "Edit Design" at bounding box center [98, 169] width 43 height 10
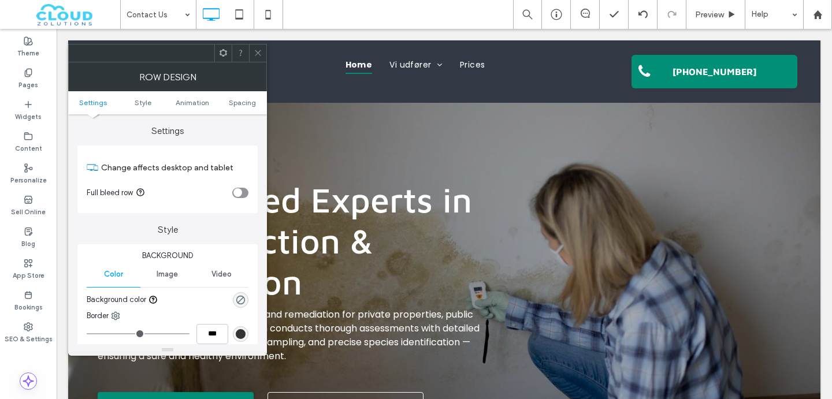
click at [238, 188] on div "toggle" at bounding box center [237, 192] width 9 height 9
click at [257, 49] on icon at bounding box center [258, 53] width 9 height 9
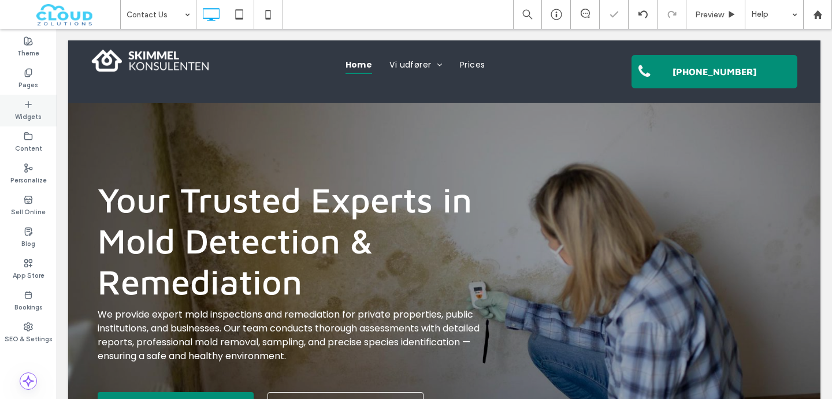
click at [31, 111] on label "Widgets" at bounding box center [28, 115] width 27 height 13
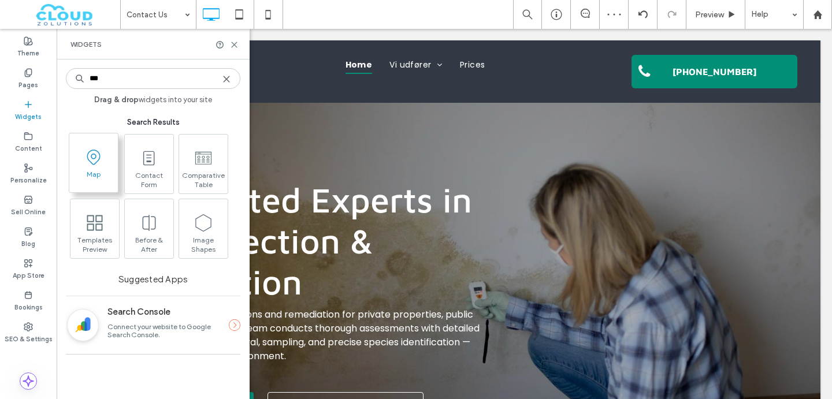
type input "***"
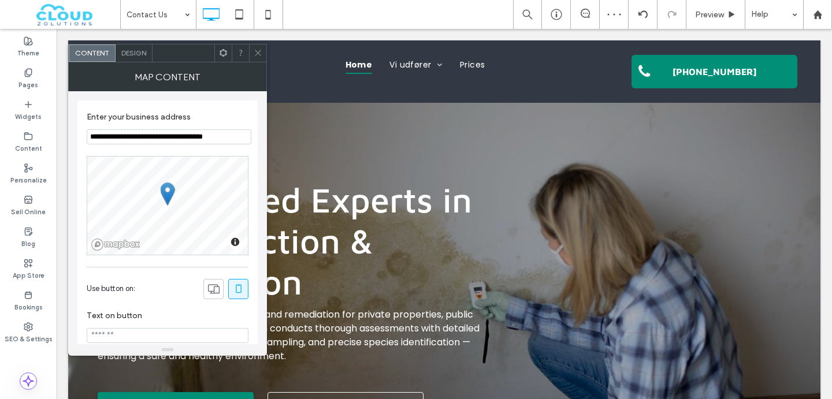
click at [259, 56] on icon at bounding box center [258, 53] width 9 height 9
